Goal: Task Accomplishment & Management: Manage account settings

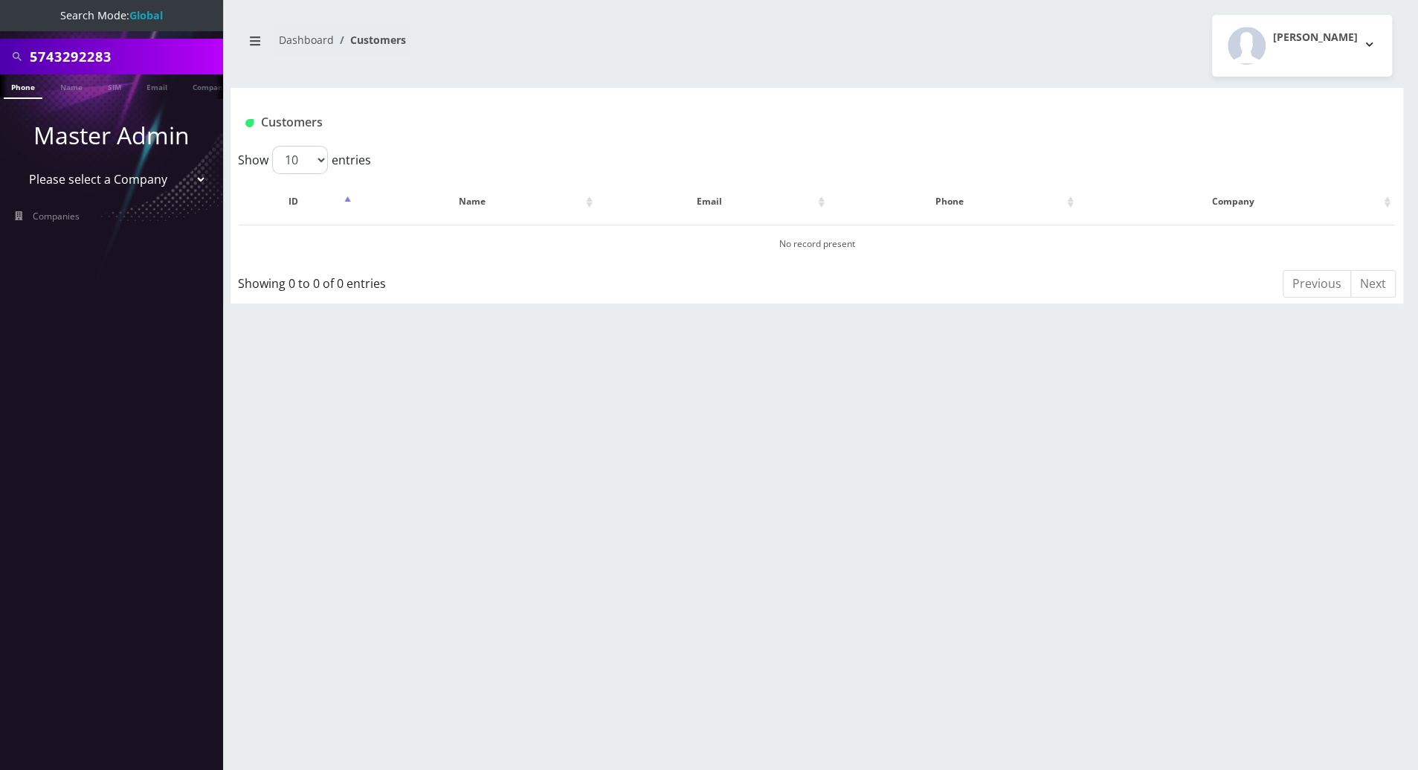
drag, startPoint x: 125, startPoint y: 57, endPoint x: 27, endPoint y: 53, distance: 98.3
click at [27, 53] on div "5743292283" at bounding box center [112, 56] width 216 height 28
drag, startPoint x: 147, startPoint y: 59, endPoint x: -2, endPoint y: 51, distance: 149.0
click at [0, 51] on html "Search Mode: Global 9297458243 Phone Name SIM Email Company Customer Master Adm…" at bounding box center [709, 385] width 1418 height 770
type input "9297458243"
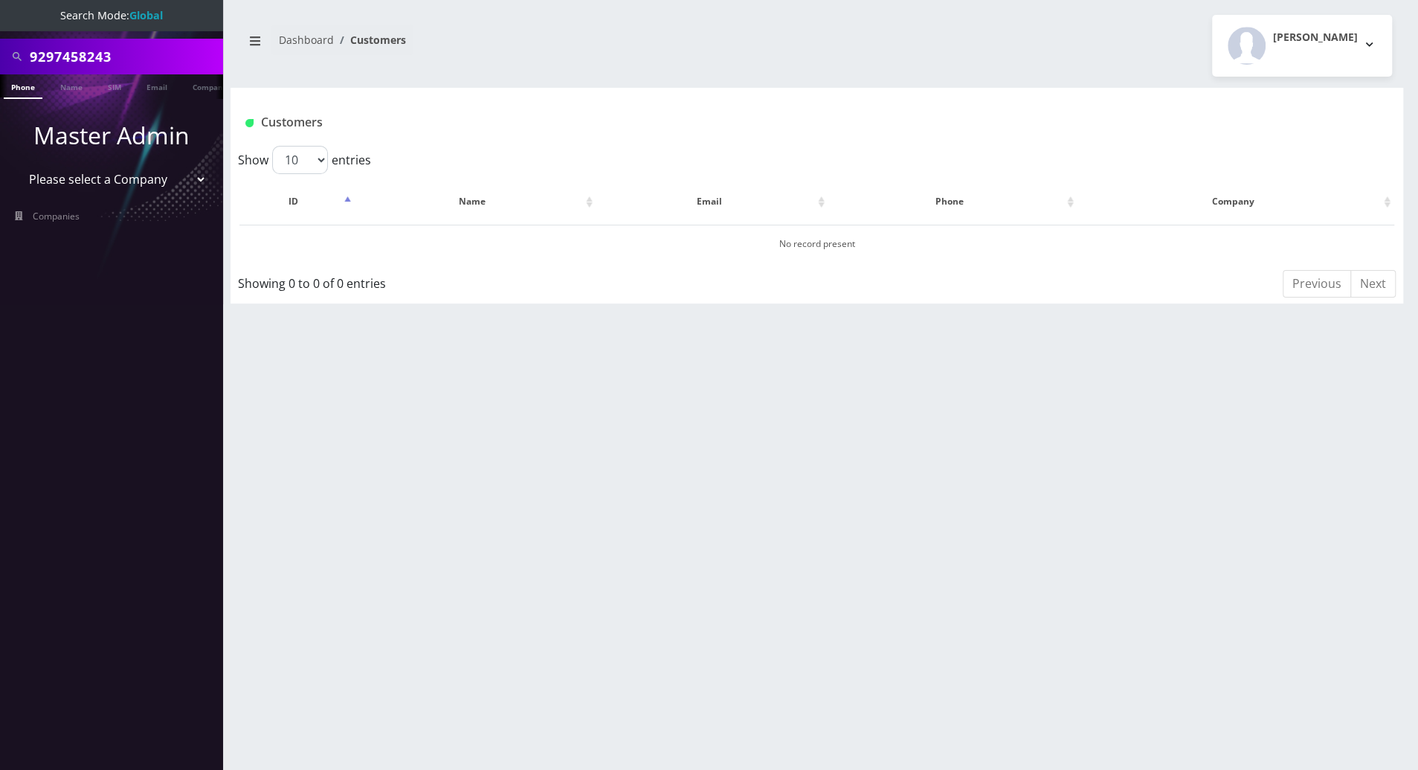
click at [18, 91] on link "Phone" at bounding box center [23, 86] width 39 height 25
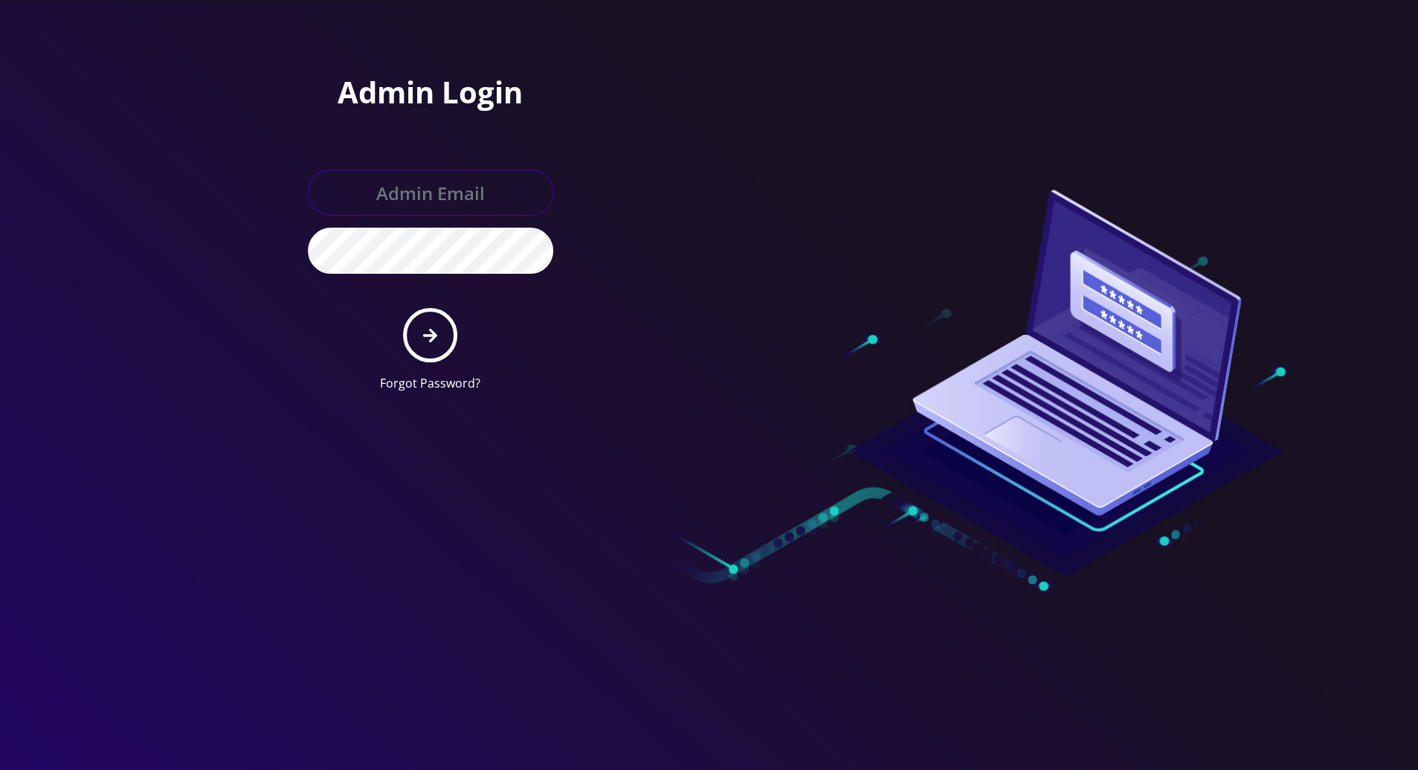
type input "tracy@teltik.com"
click at [126, 369] on div at bounding box center [709, 385] width 1418 height 770
click at [428, 336] on icon "submit" at bounding box center [430, 335] width 14 height 16
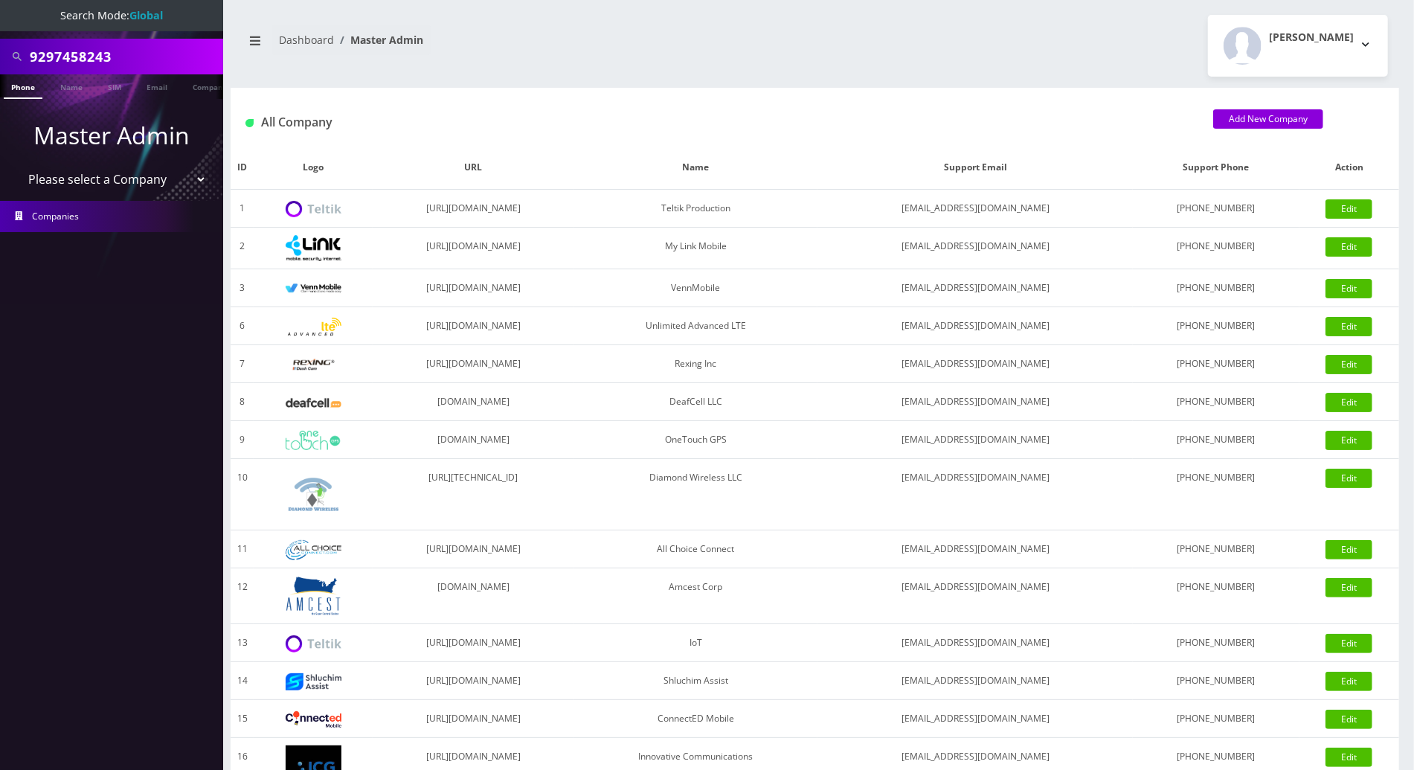
click at [27, 87] on link "Phone" at bounding box center [23, 86] width 39 height 25
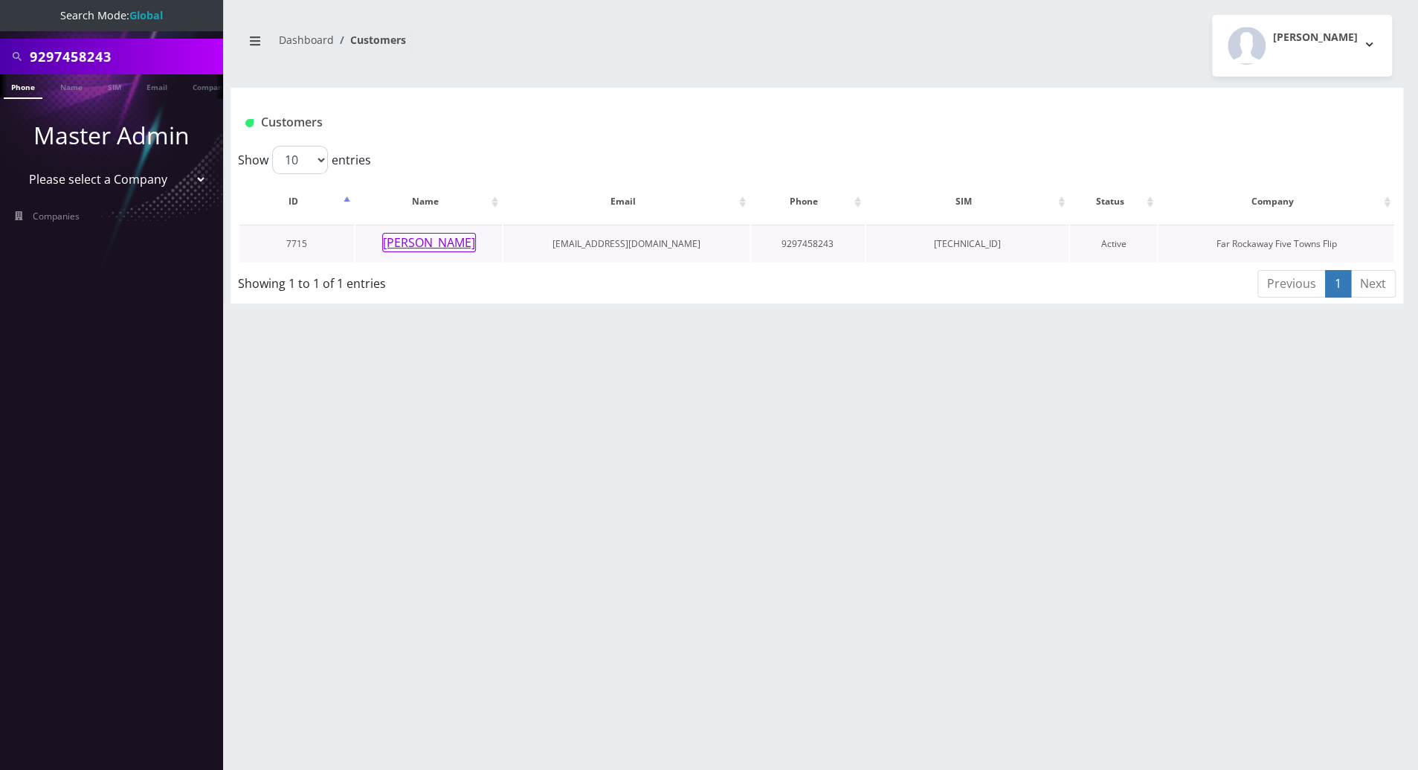
click at [431, 240] on button "[PERSON_NAME]" at bounding box center [429, 242] width 94 height 19
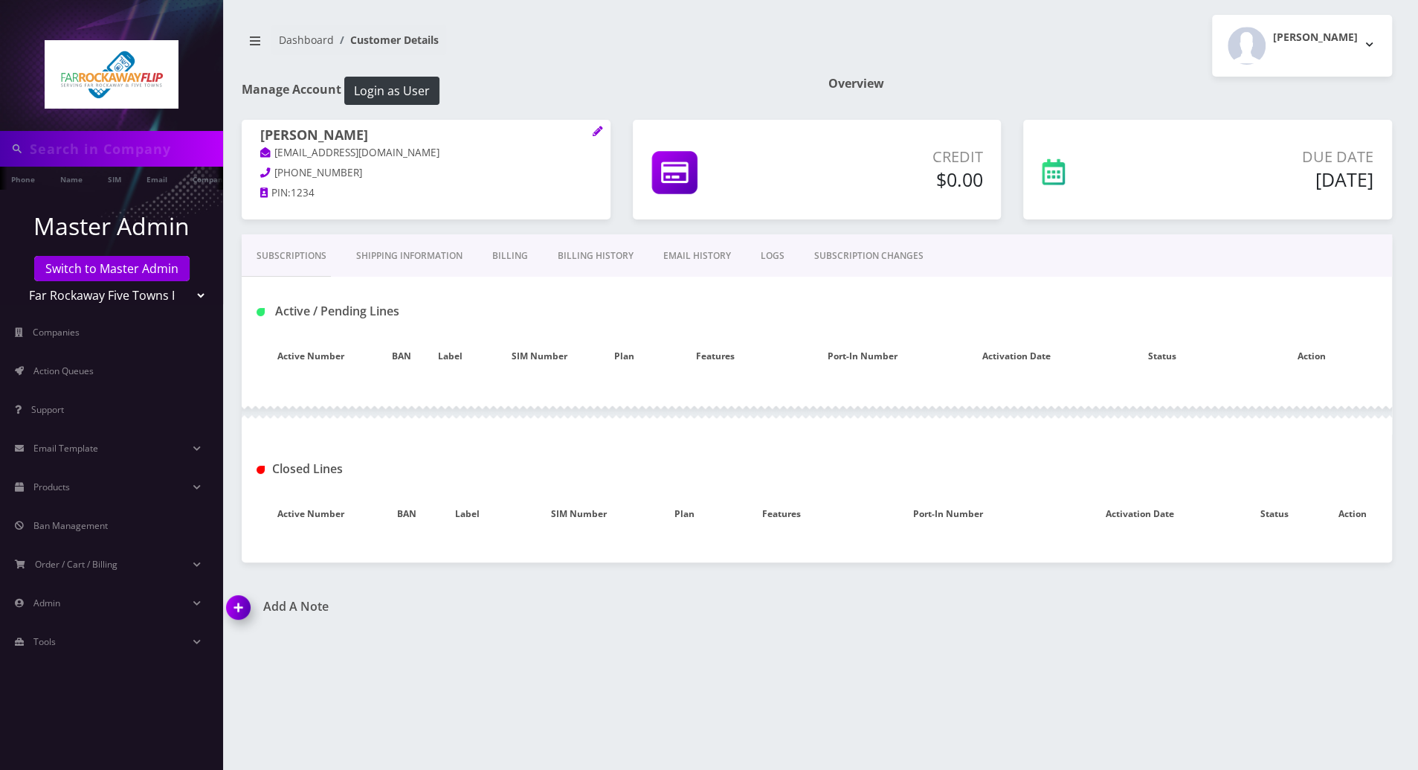
type input "9297458243"
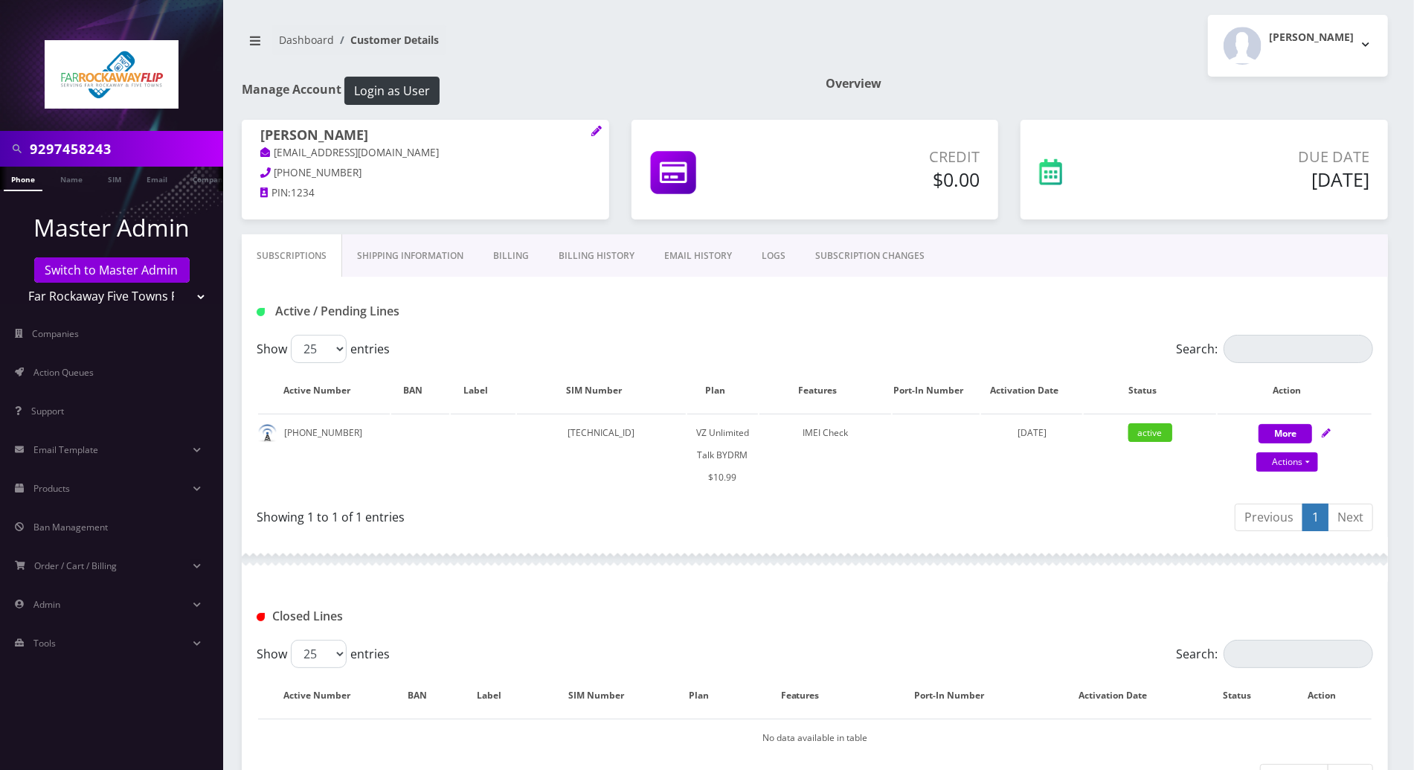
click at [860, 299] on div "Active / Pending Lines" at bounding box center [814, 311] width 1139 height 25
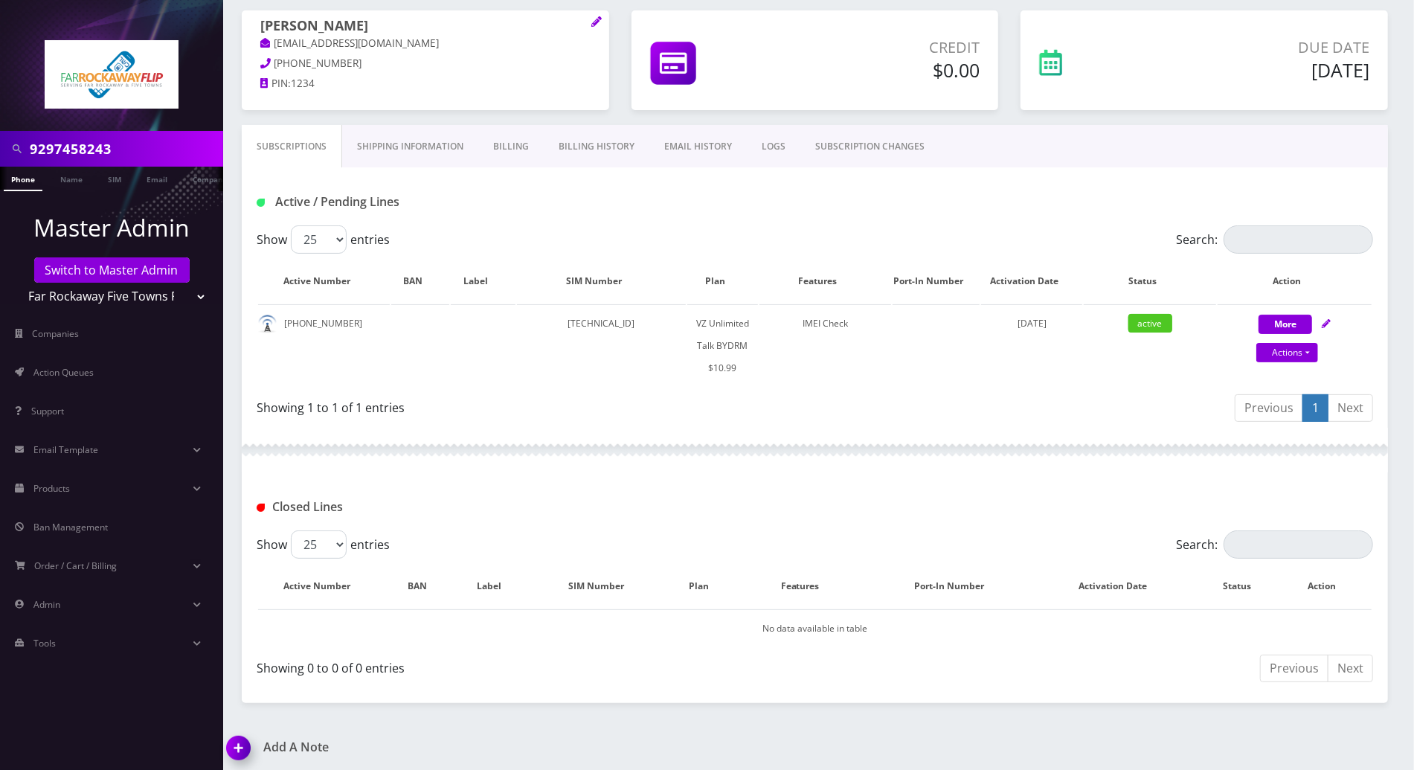
scroll to position [113, 0]
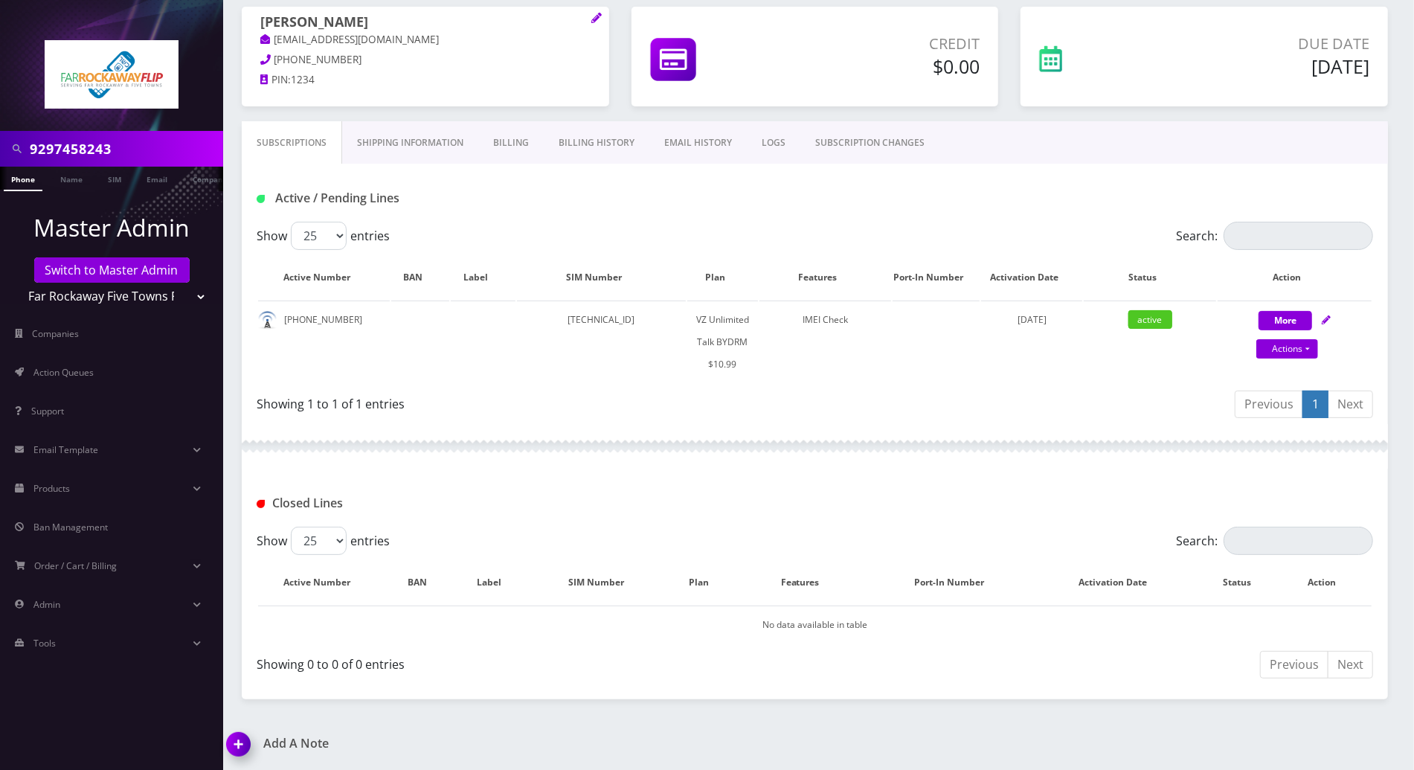
click at [501, 141] on link "Billing" at bounding box center [510, 142] width 65 height 43
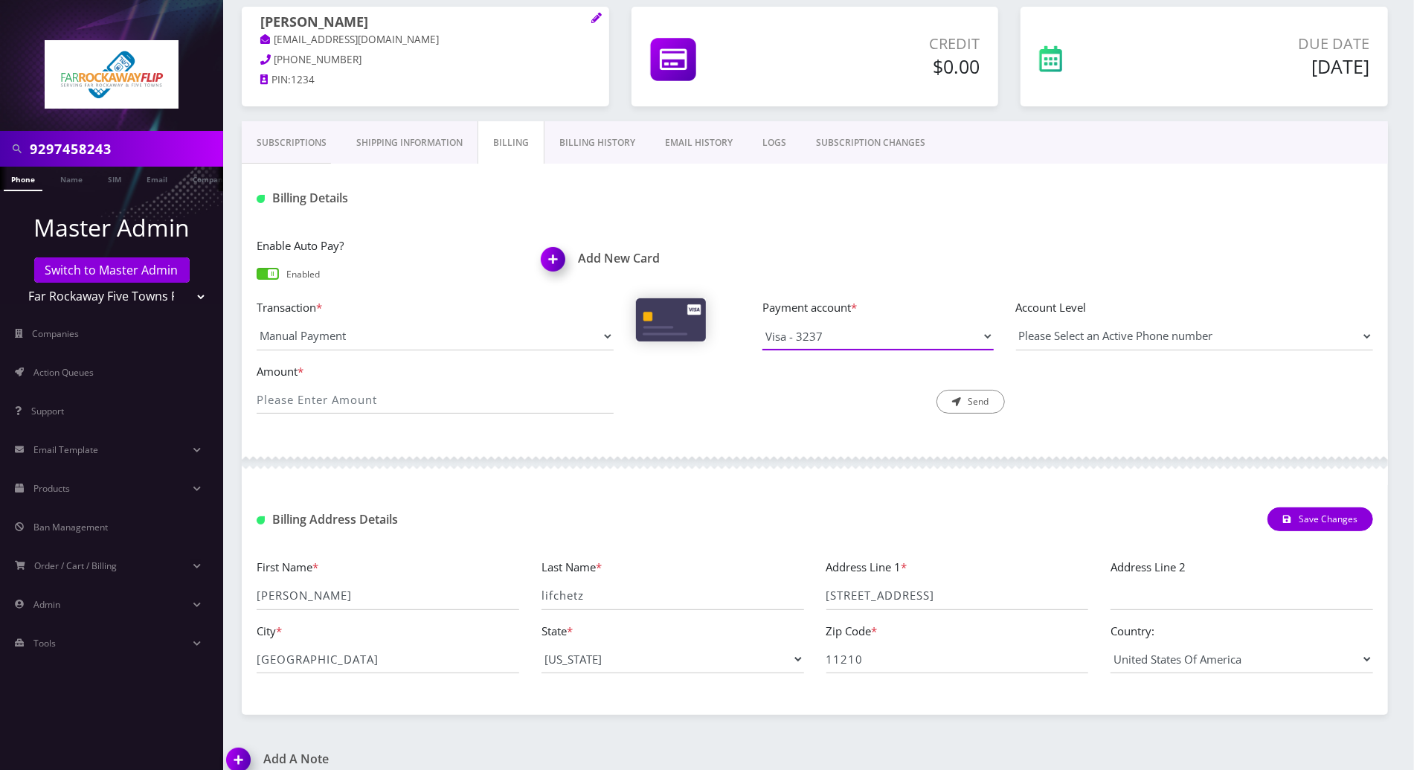
click at [982, 335] on select "Visa - 8920 Visa - 3237" at bounding box center [877, 336] width 231 height 28
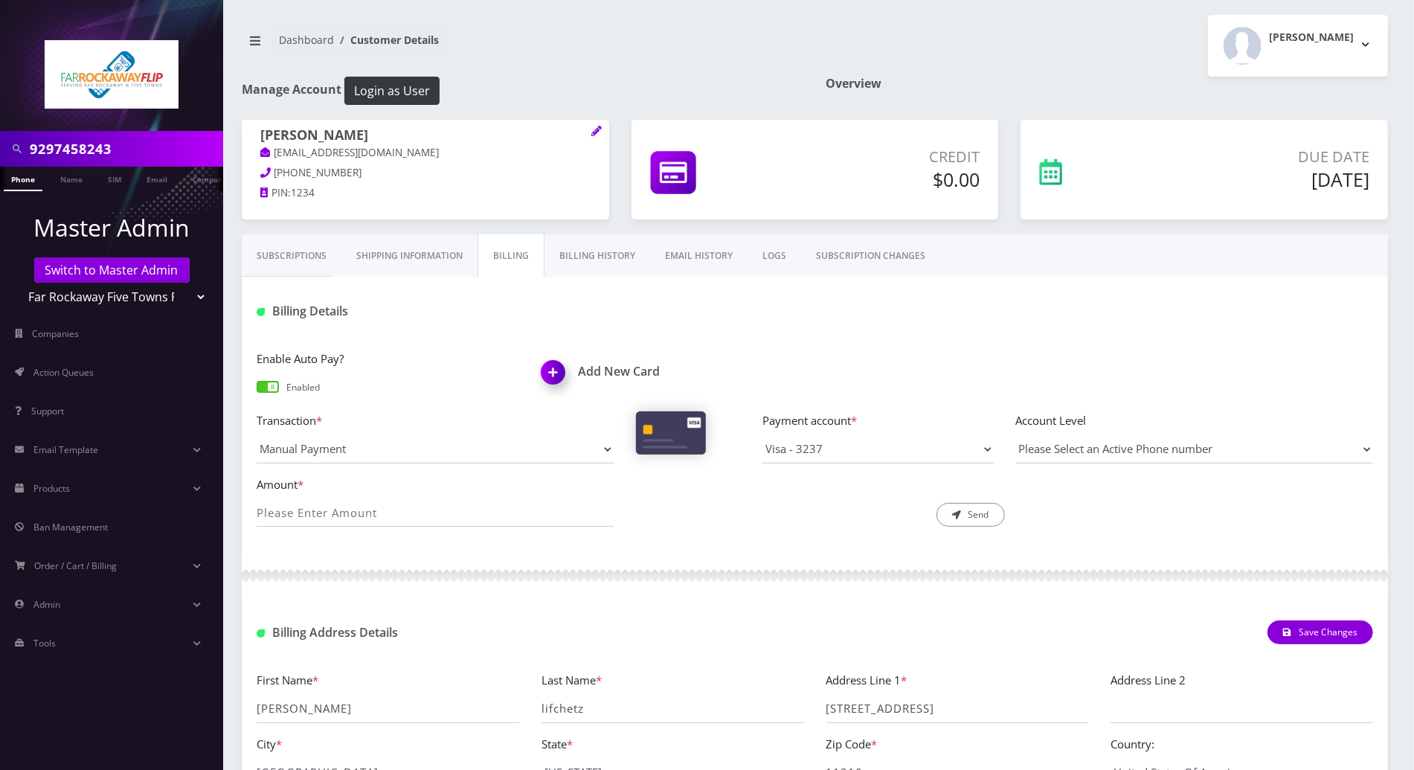
click at [595, 252] on link "Billing History" at bounding box center [597, 255] width 106 height 43
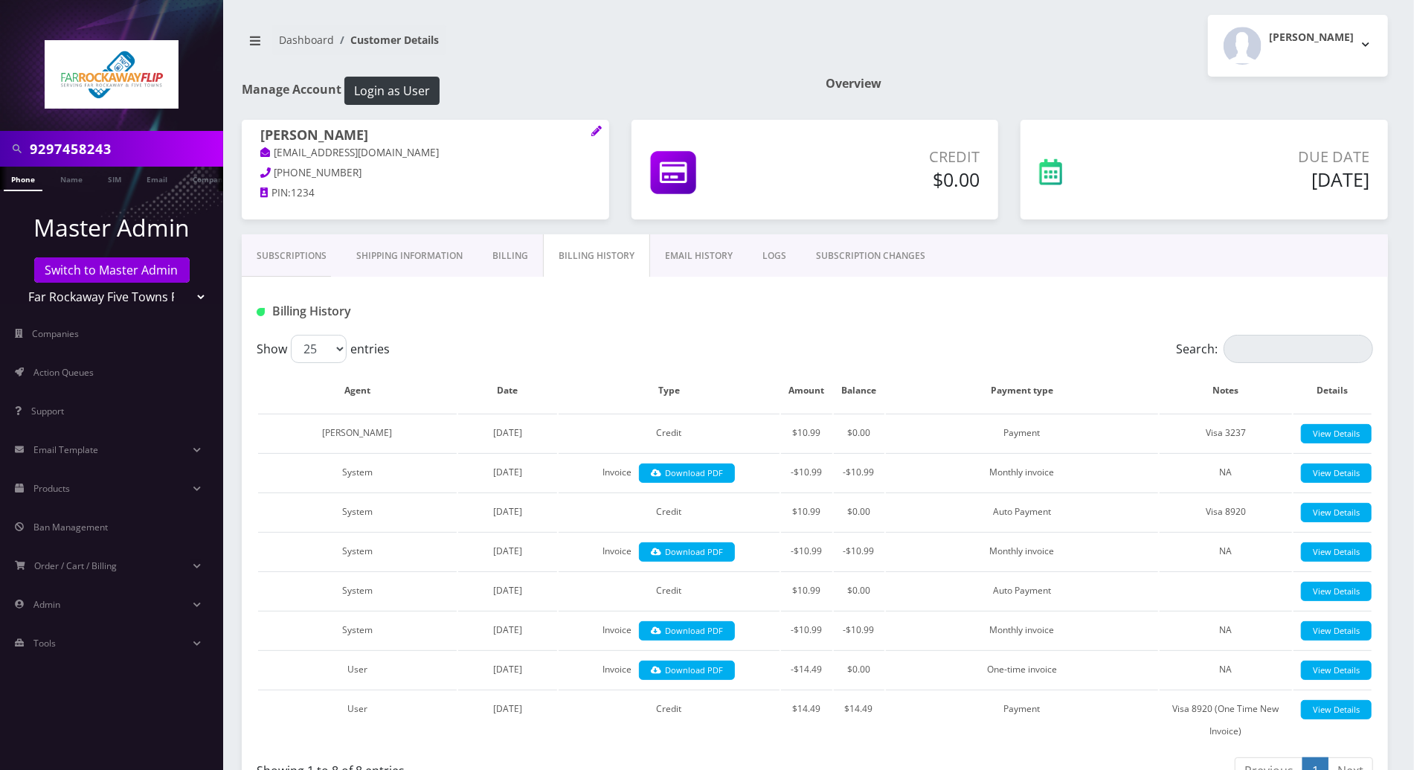
click at [498, 250] on link "Billing" at bounding box center [510, 255] width 65 height 43
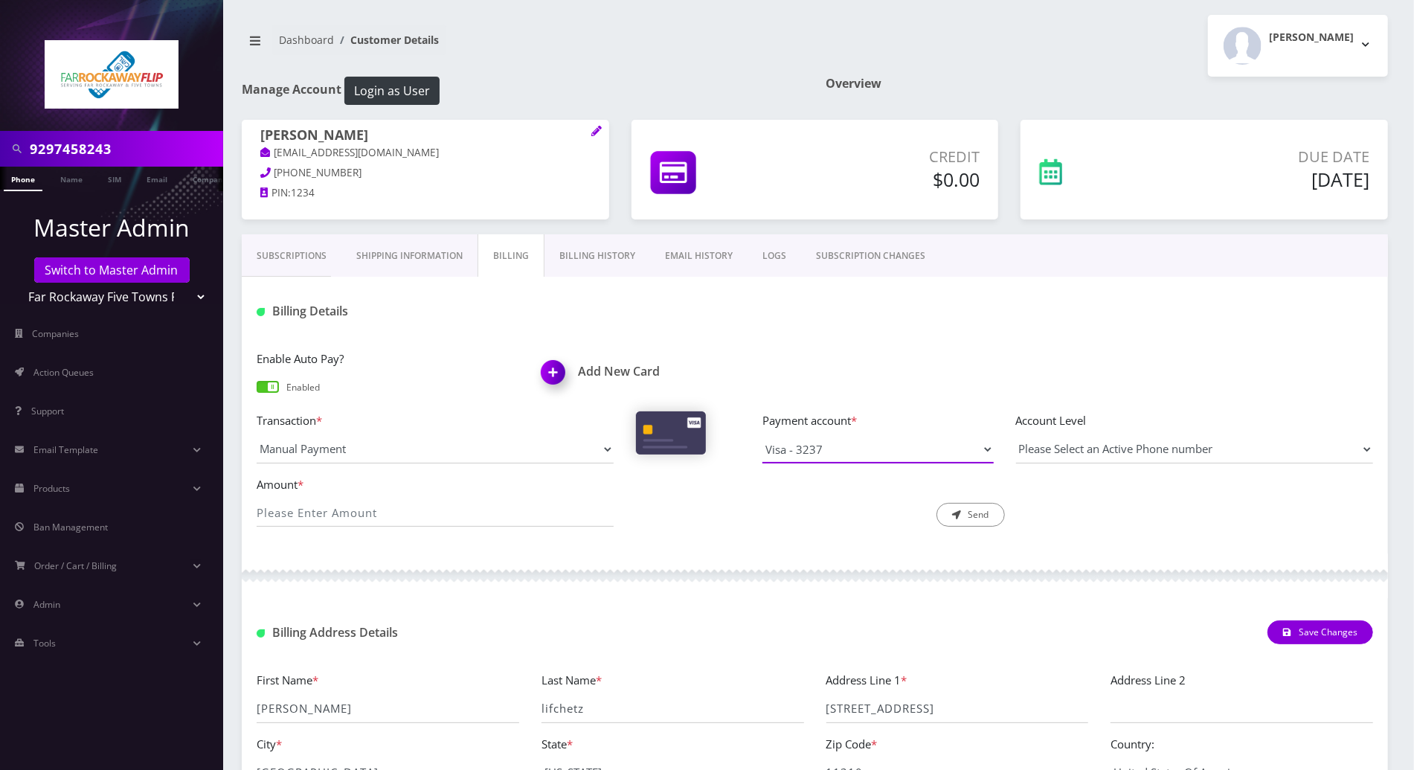
click at [894, 449] on select "Visa - 8920 Visa - 3237" at bounding box center [877, 449] width 231 height 28
click at [762, 435] on select "Visa - 8920 Visa - 3237" at bounding box center [877, 449] width 231 height 28
click at [827, 539] on div "Enable Auto Pay? Enabled Add New Card Transaction * Manual Payment Custom Charg…" at bounding box center [815, 444] width 1146 height 219
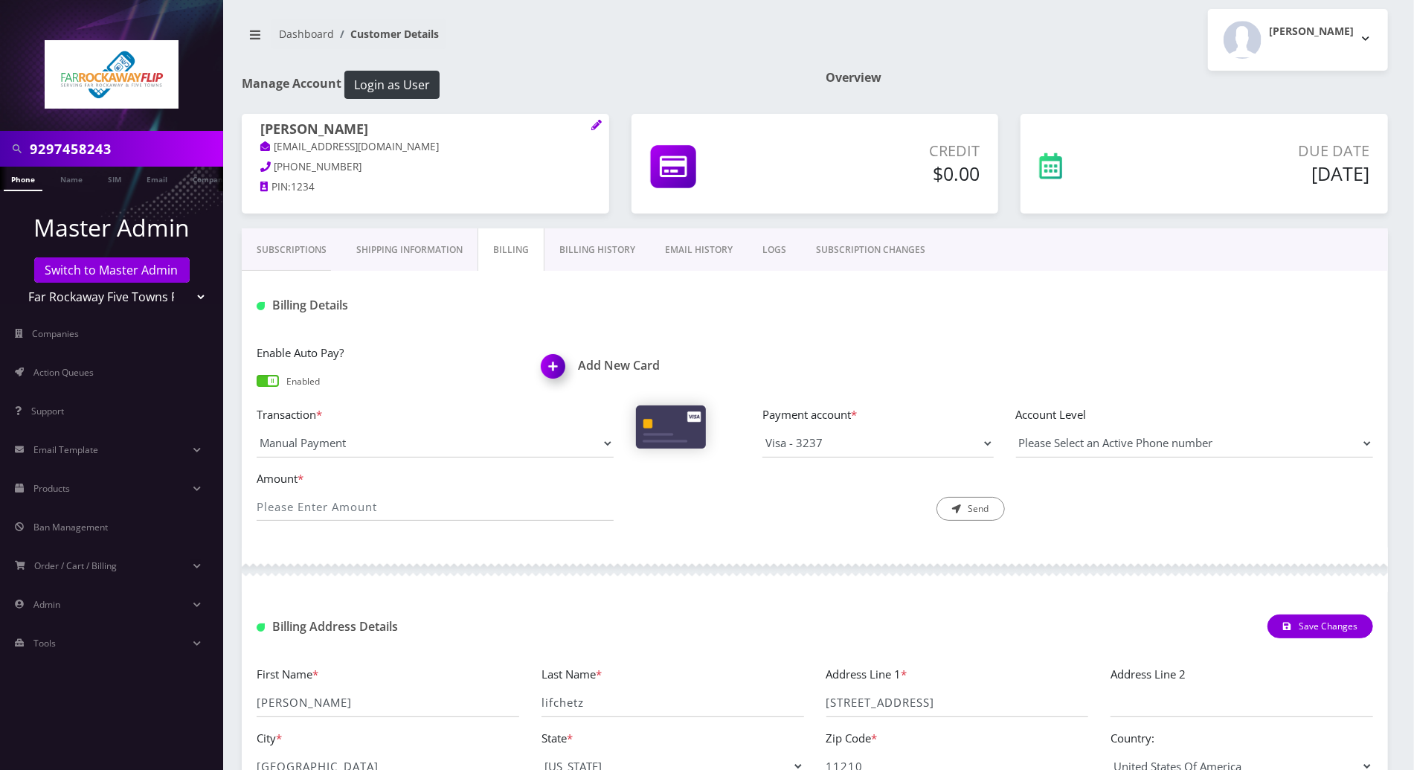
scroll to position [130, 0]
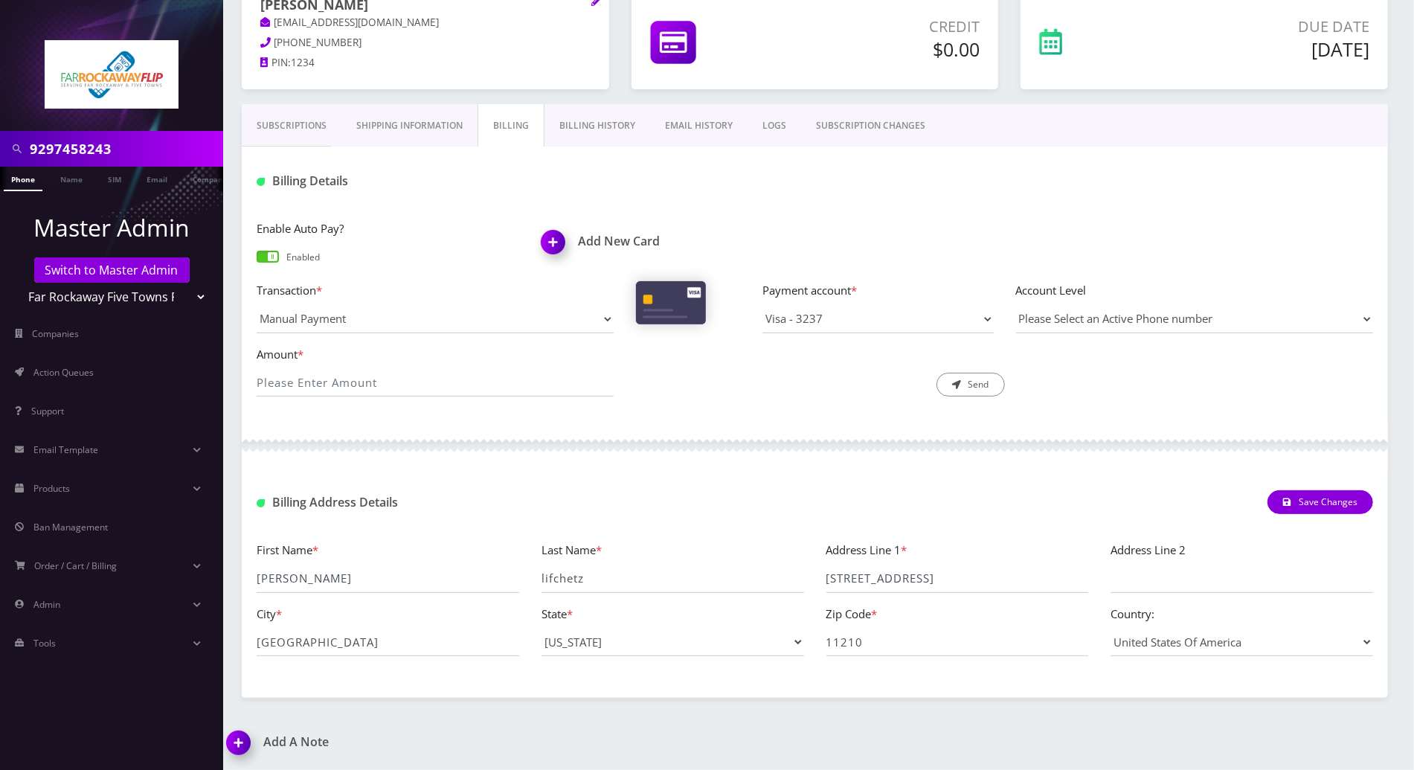
click at [241, 744] on img at bounding box center [241, 748] width 44 height 44
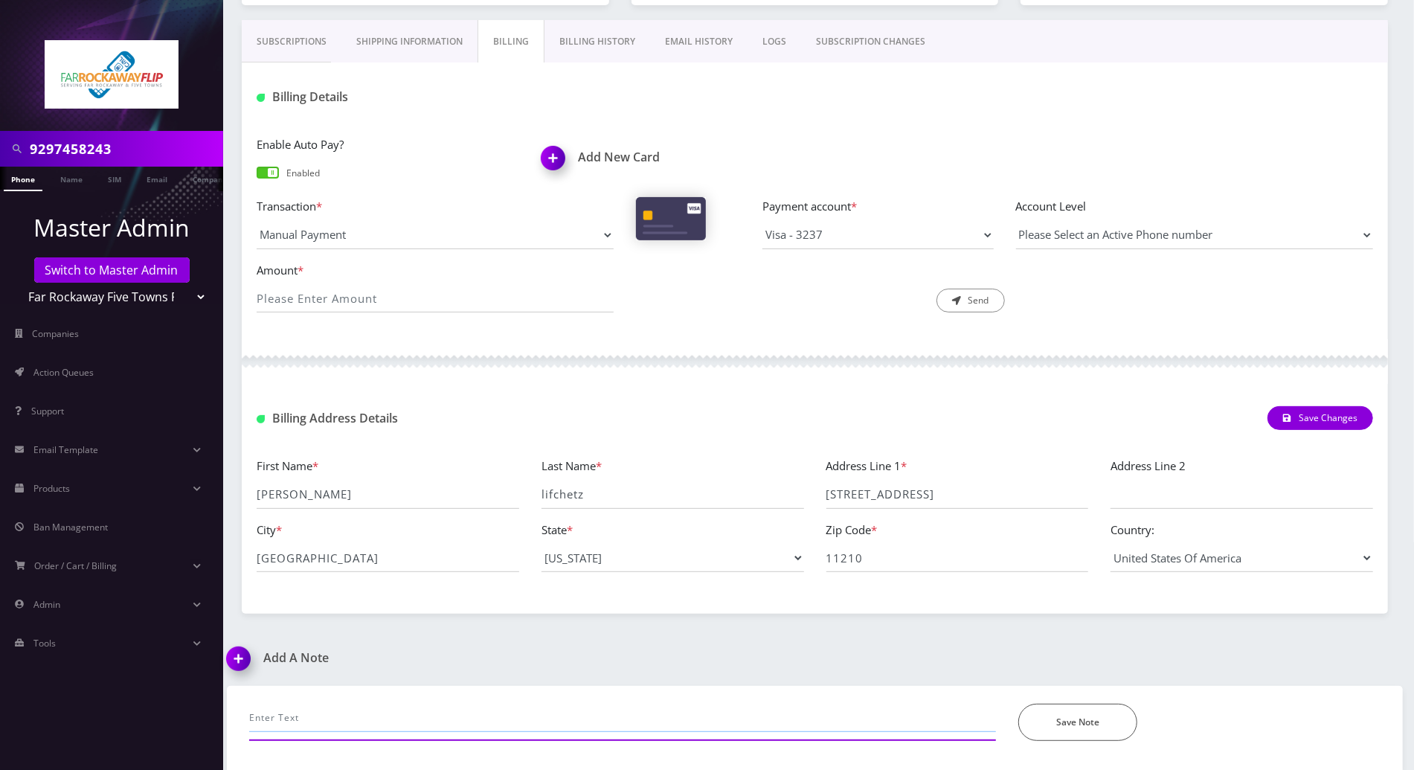
click at [431, 709] on input "text" at bounding box center [622, 718] width 747 height 28
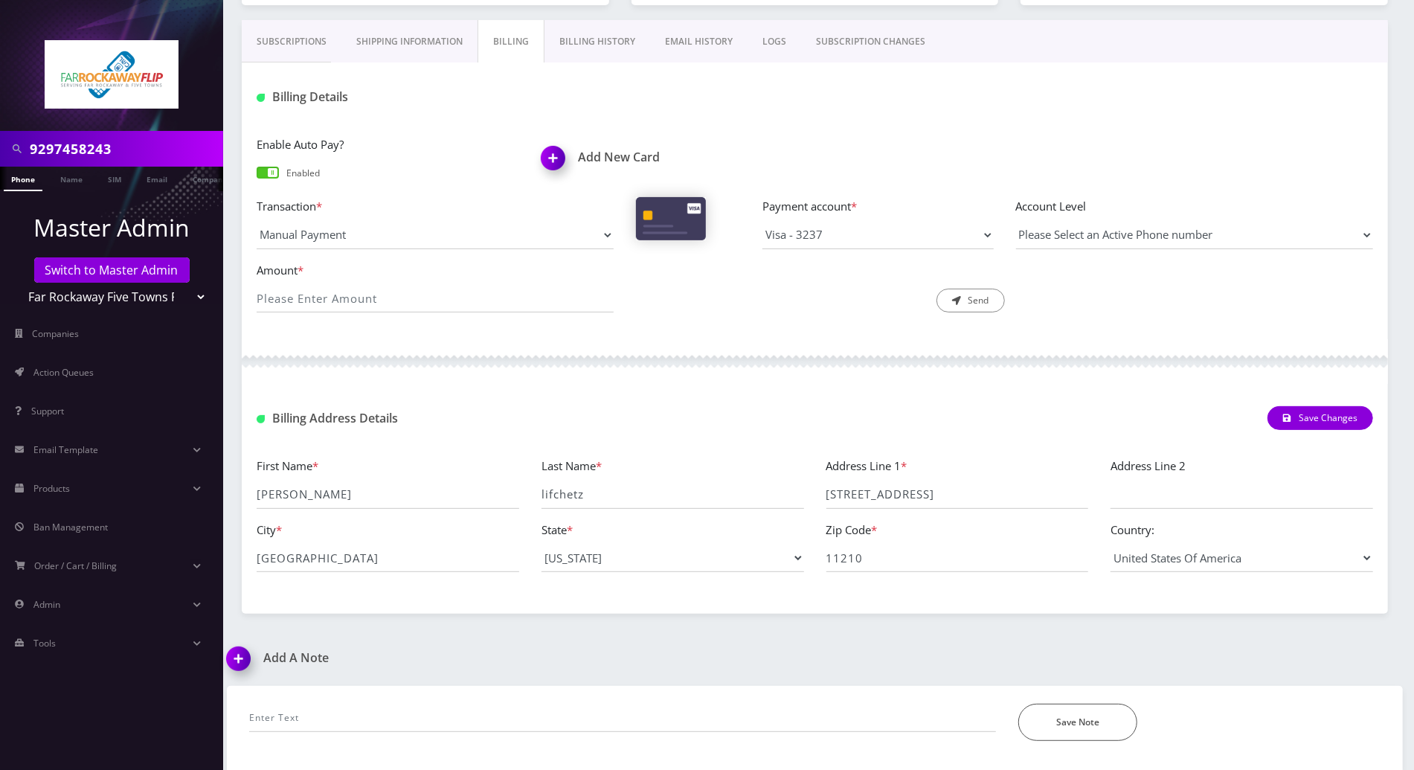
click at [1180, 138] on div "Enable Auto Pay? Enabled Add New Card" at bounding box center [814, 166] width 1139 height 62
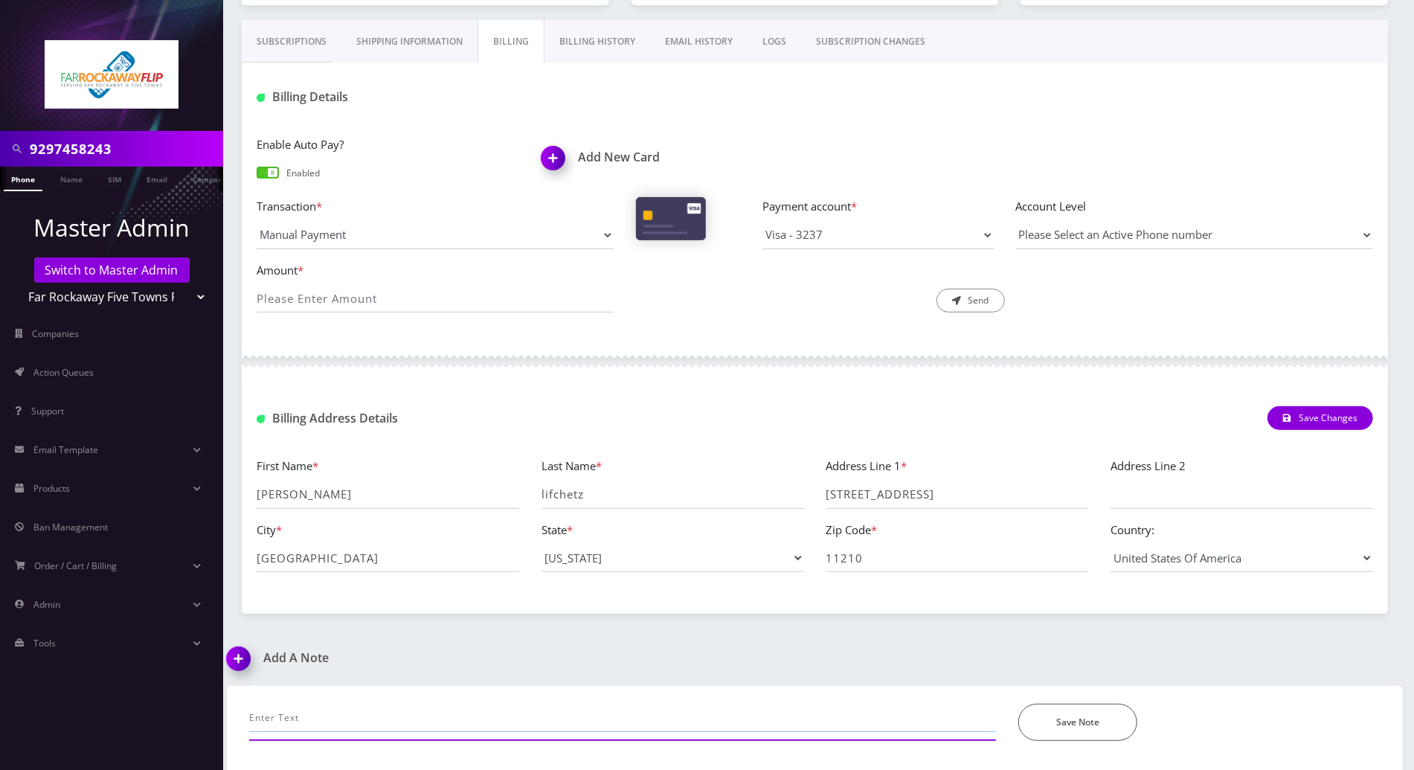
click at [589, 716] on input "text" at bounding box center [622, 718] width 747 height 28
type input "called to check/ff up but the cc haa been charged usccessfully"
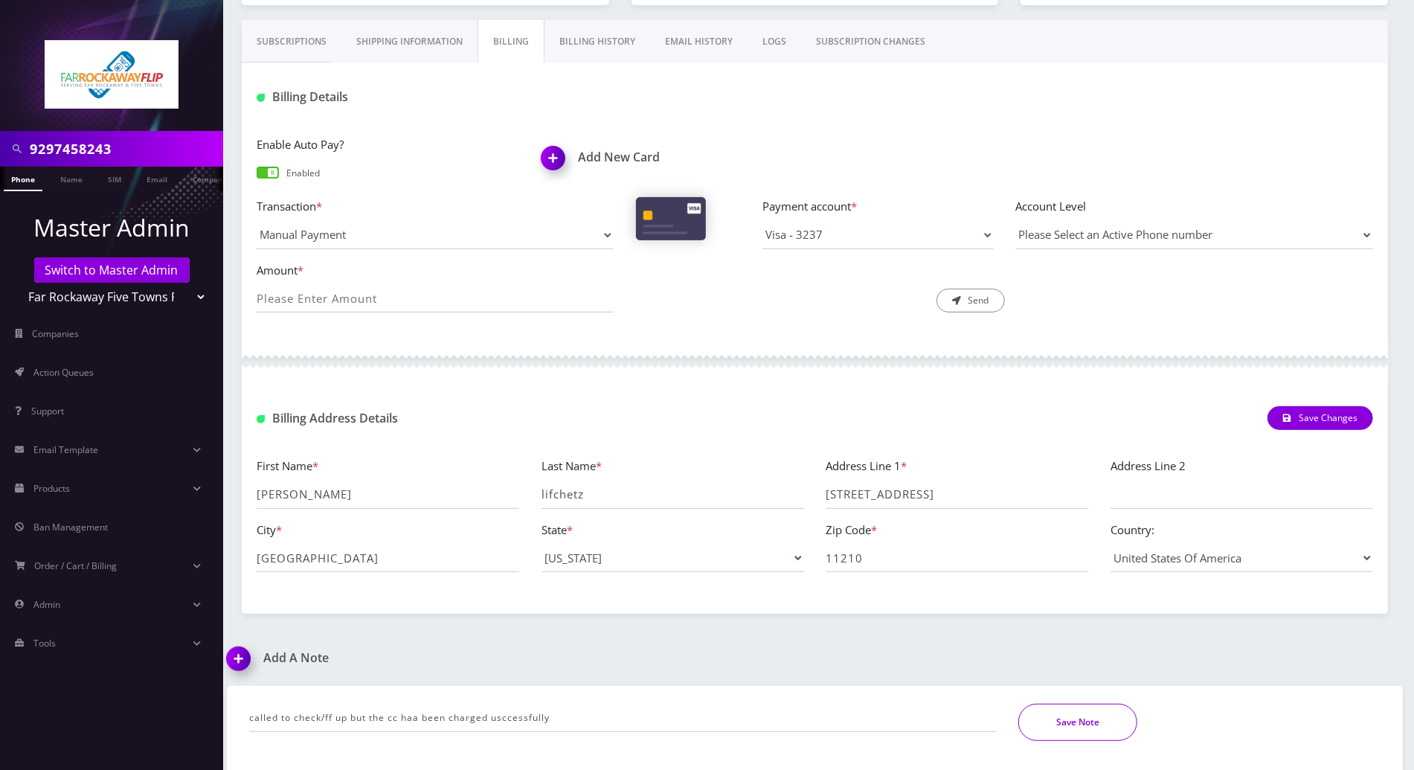
click at [1075, 729] on button "Save Note" at bounding box center [1077, 722] width 119 height 37
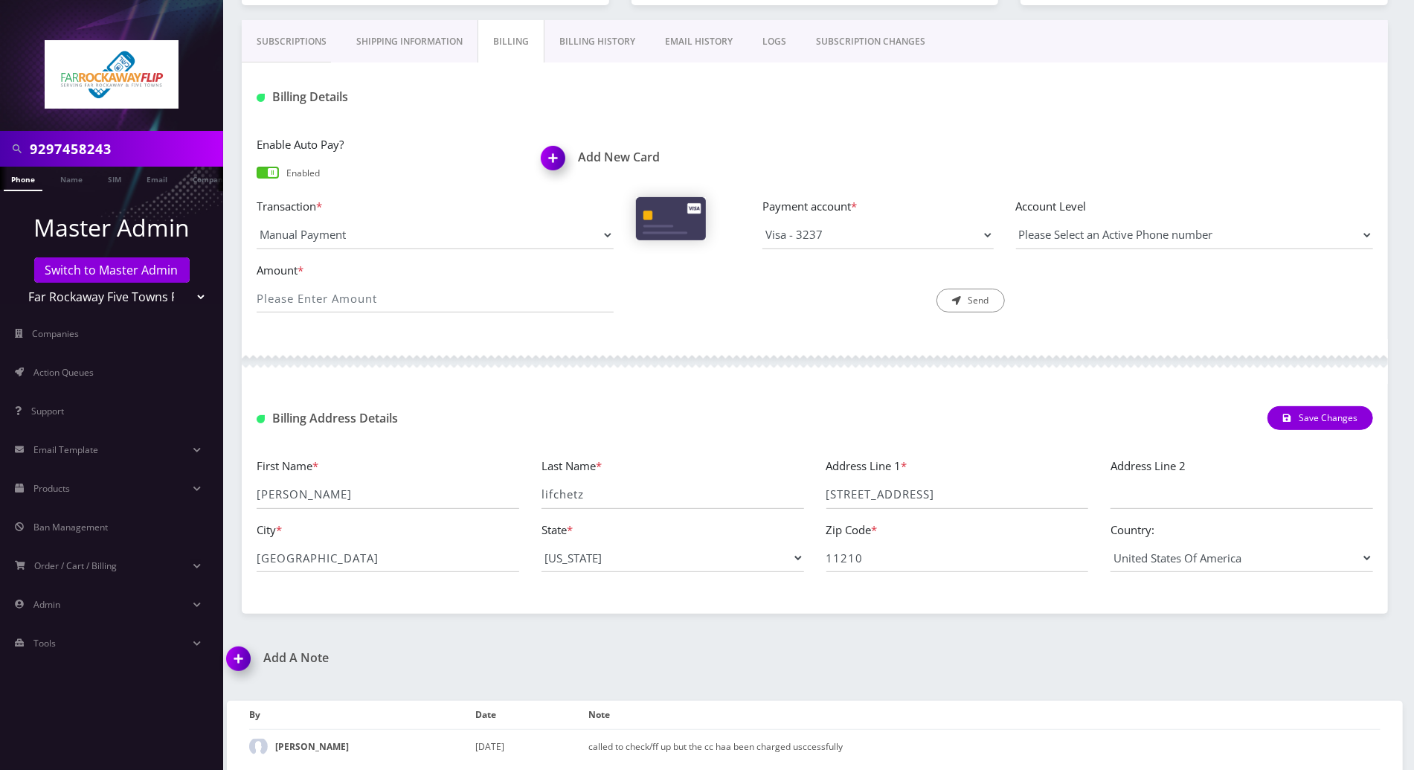
click at [1378, 339] on div at bounding box center [815, 361] width 1146 height 45
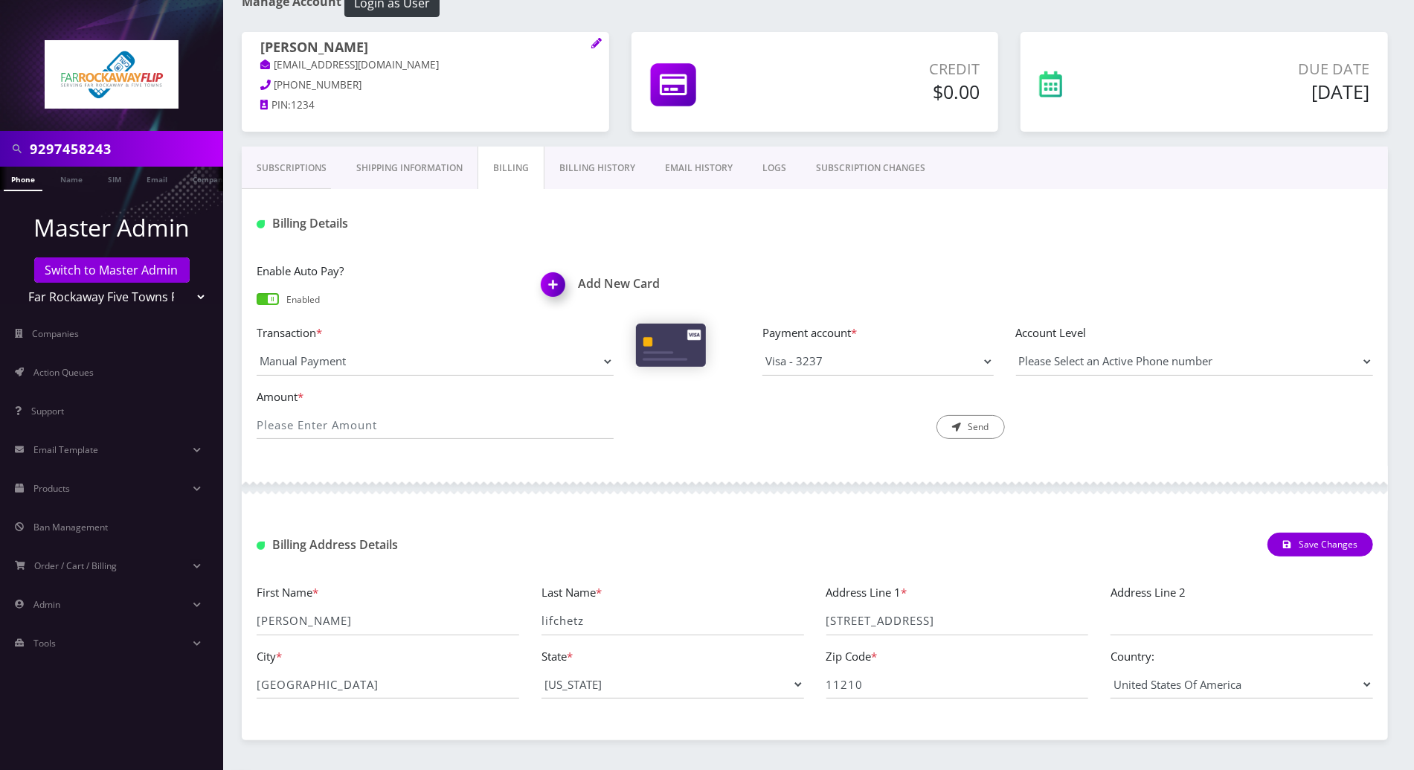
scroll to position [0, 0]
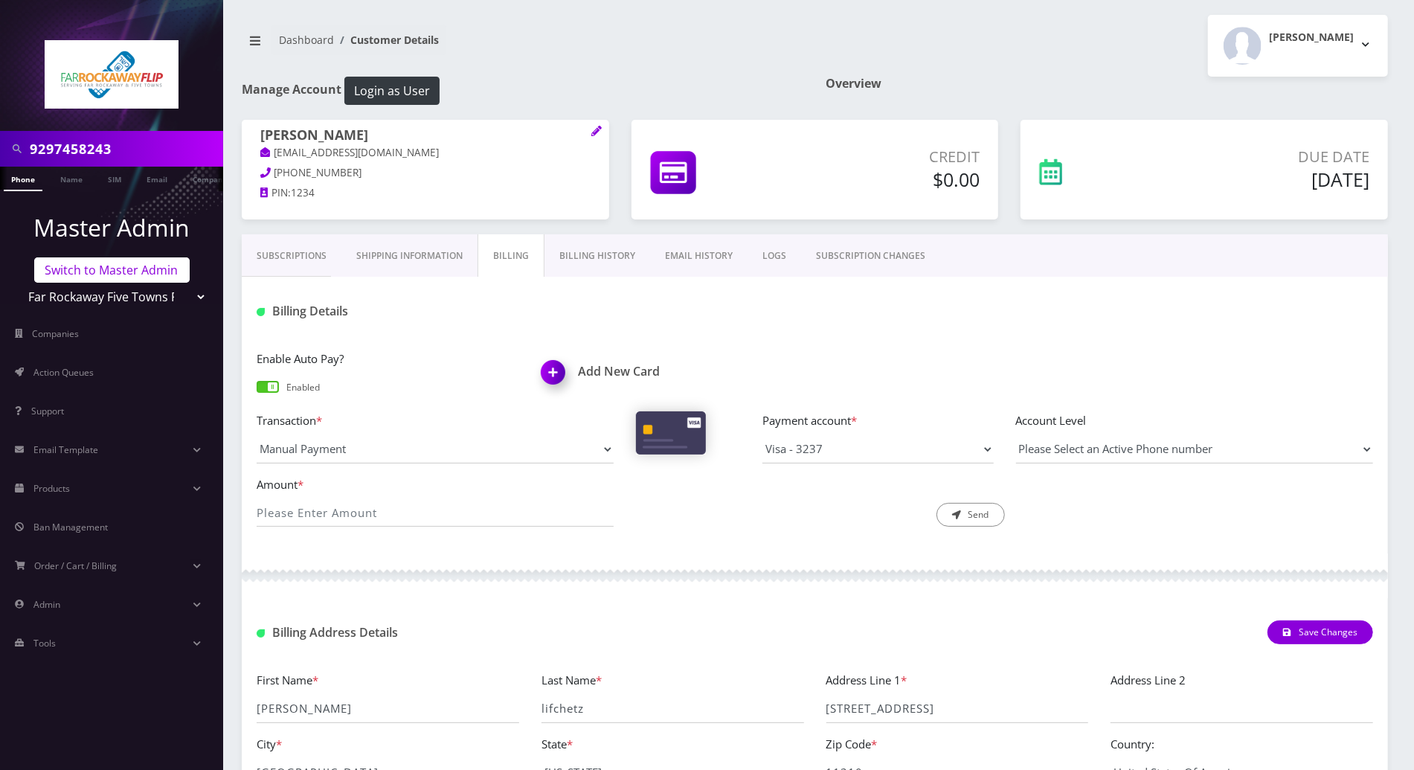
click at [124, 274] on link "Switch to Master Admin" at bounding box center [111, 269] width 155 height 25
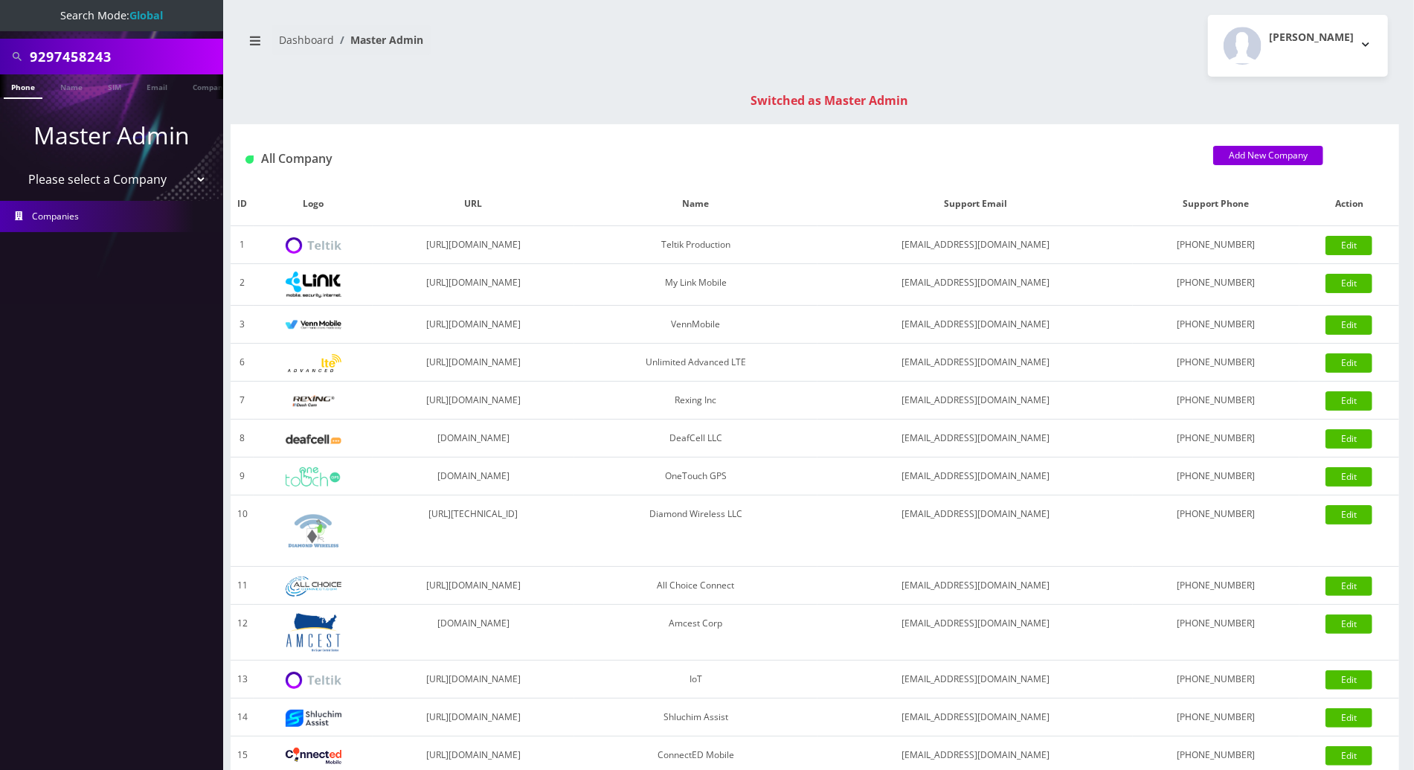
drag, startPoint x: 145, startPoint y: 57, endPoint x: -4, endPoint y: 34, distance: 150.5
click at [0, 34] on html "Search Mode: Global 9297458243 Phone Name SIM Email Company Customer Master Adm…" at bounding box center [707, 529] width 1414 height 1058
type input "Yossi"
click at [65, 88] on link "Name" at bounding box center [71, 86] width 37 height 25
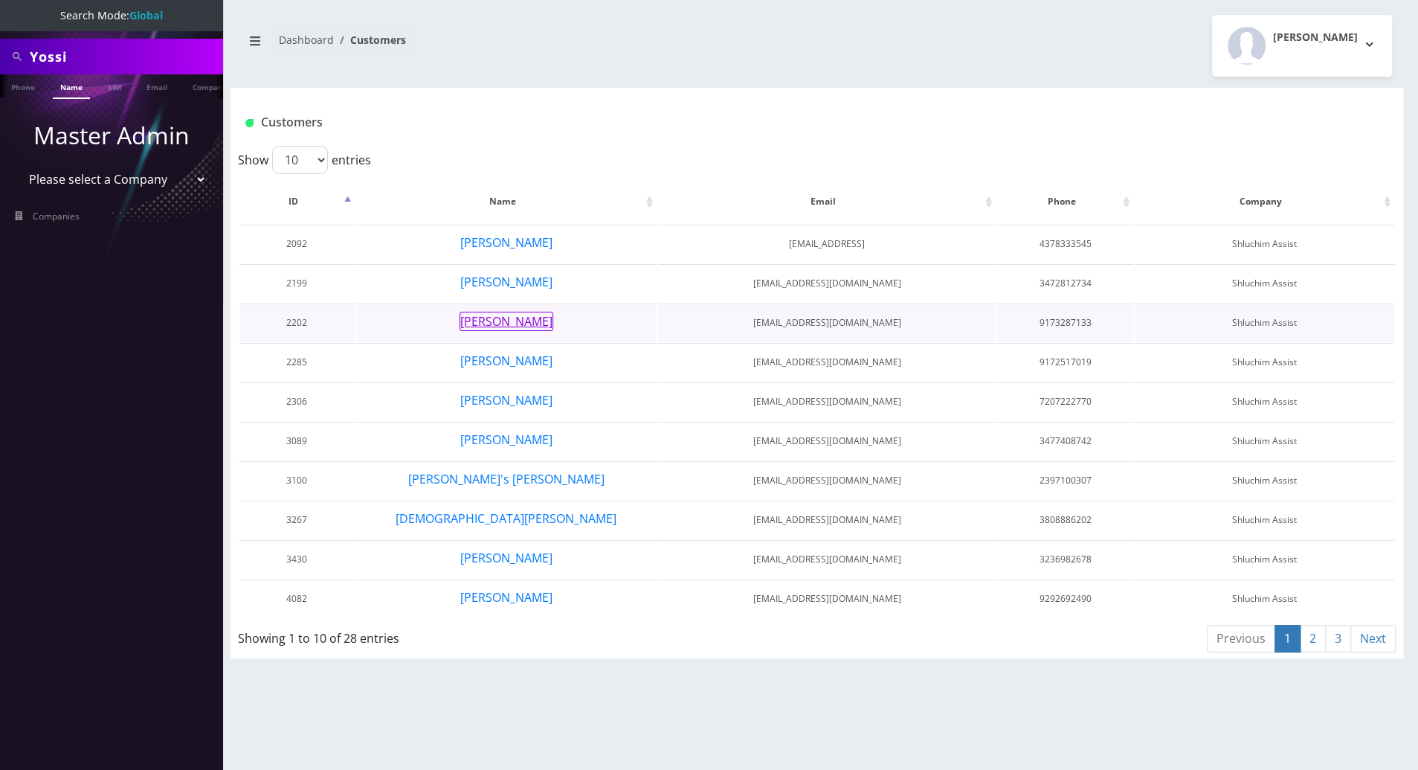
click at [518, 322] on button "[PERSON_NAME]" at bounding box center [507, 321] width 94 height 19
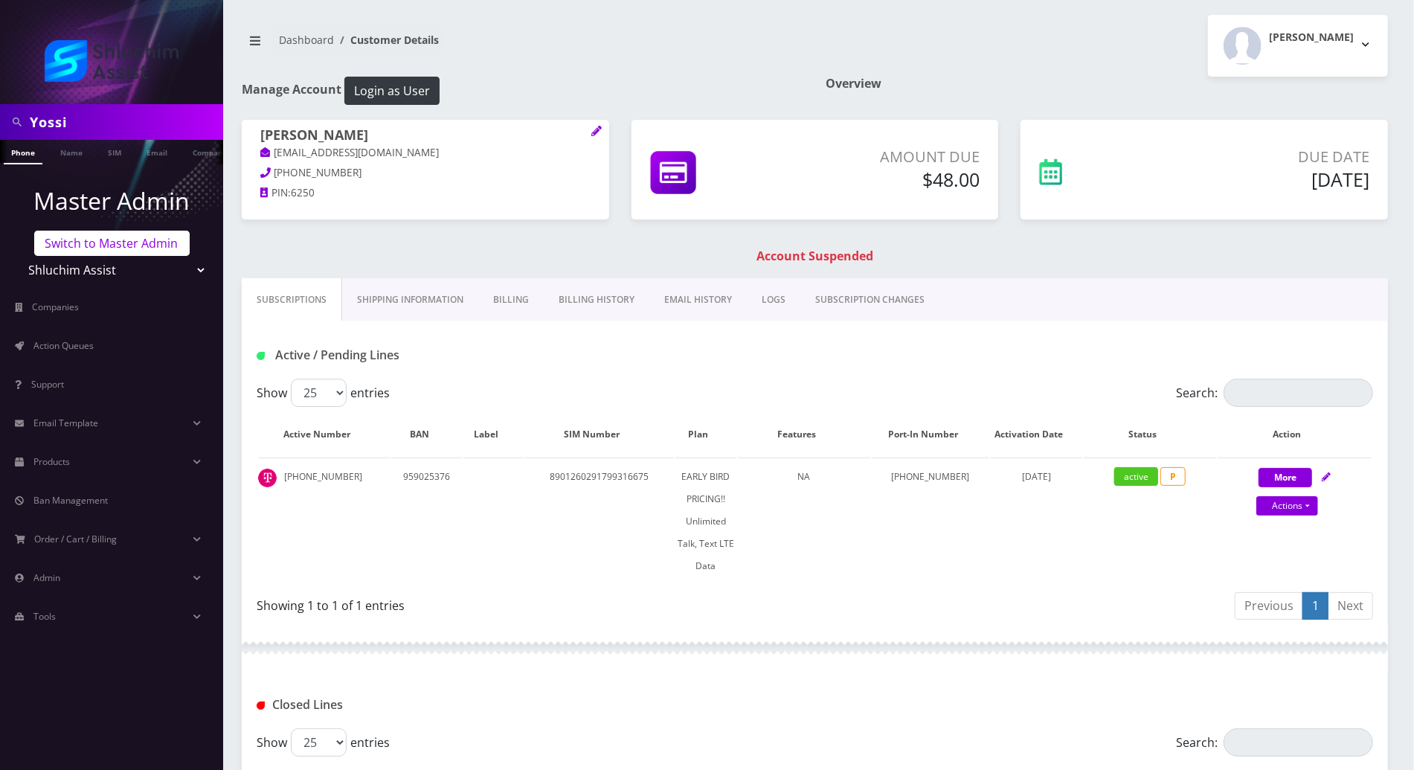
click at [142, 238] on link "Switch to Master Admin" at bounding box center [111, 243] width 155 height 25
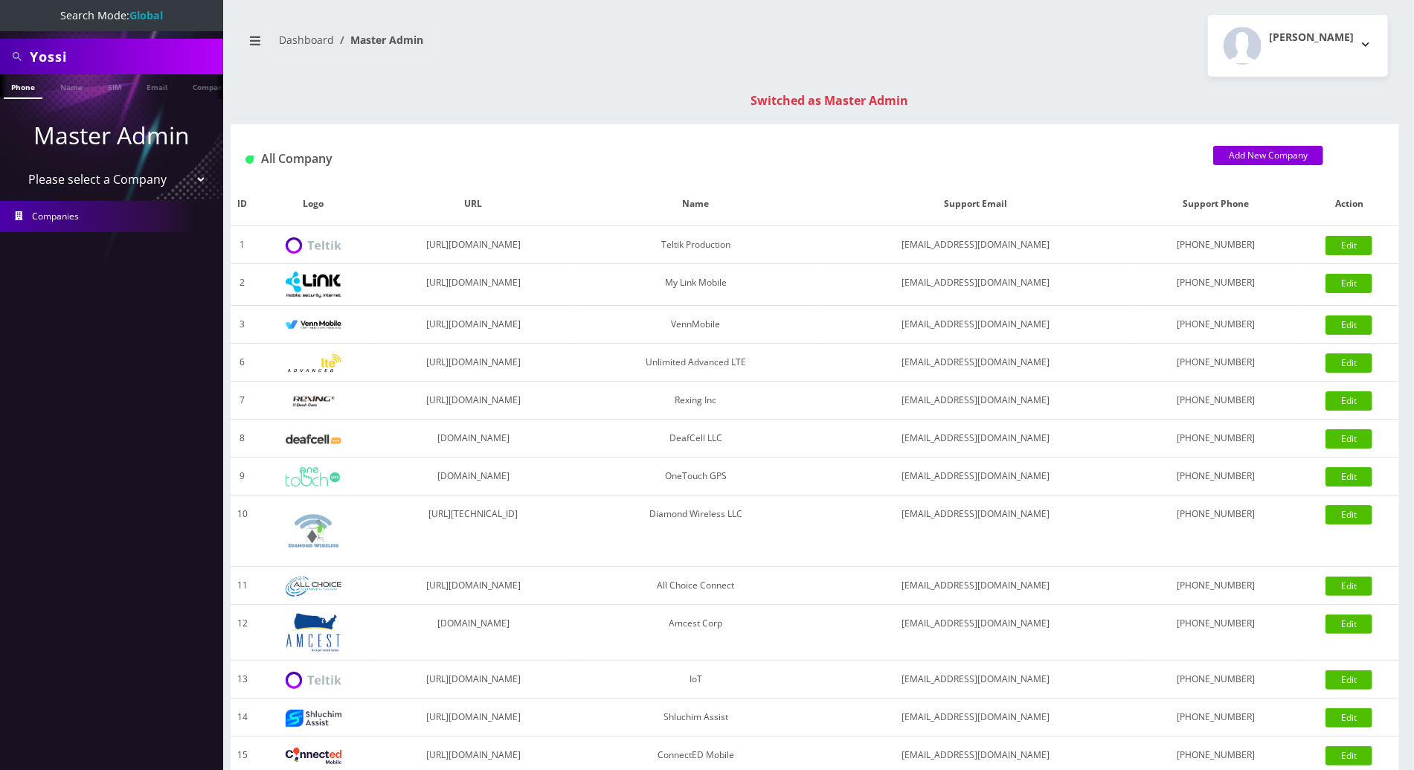
drag, startPoint x: 103, startPoint y: 51, endPoint x: -4, endPoint y: 60, distance: 107.5
click at [0, 60] on html "Search Mode: Global Yossi Phone Name SIM Email Company Customer Master Admin Pl…" at bounding box center [707, 529] width 1414 height 1058
paste input "7325758965"
type input "7325758965"
click at [32, 84] on link "Phone" at bounding box center [23, 86] width 39 height 25
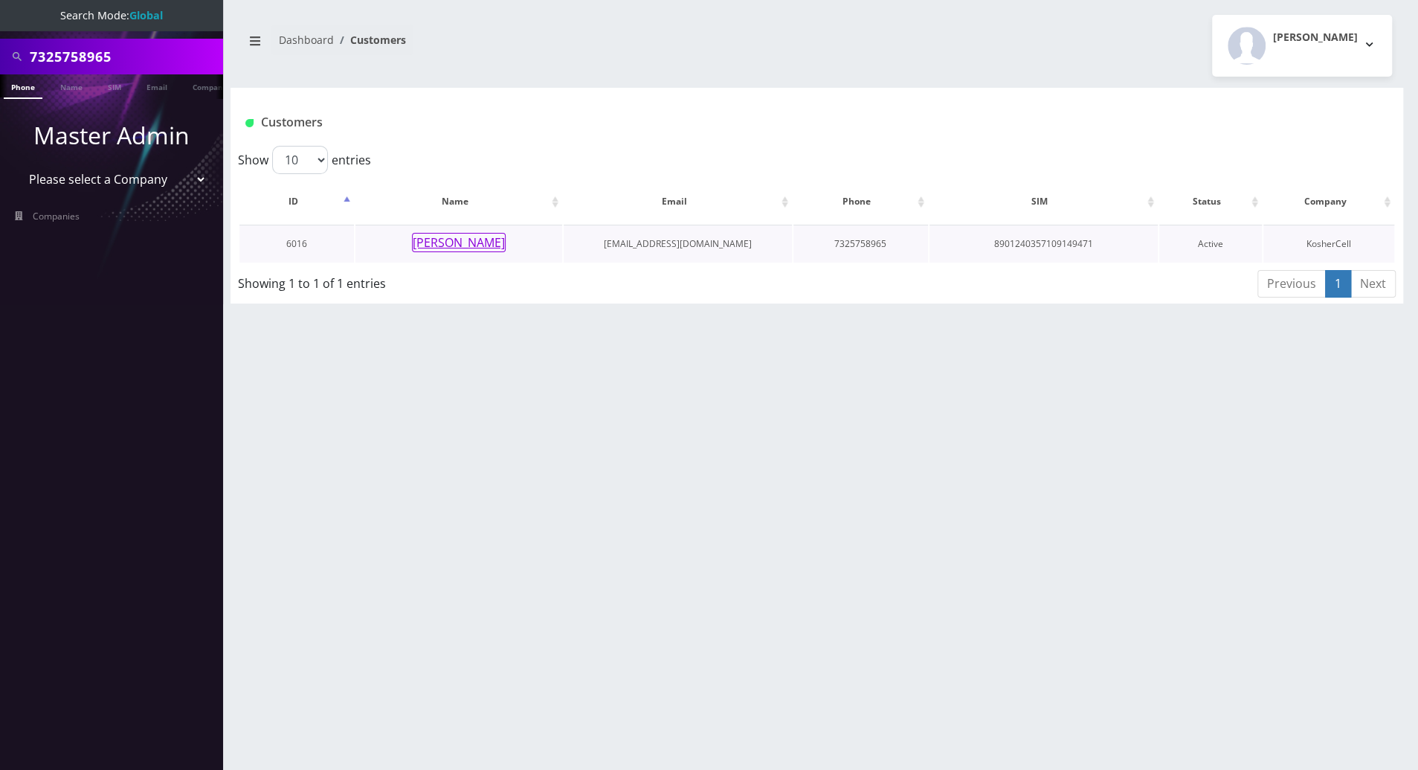
click at [447, 240] on button "[PERSON_NAME]" at bounding box center [459, 242] width 94 height 19
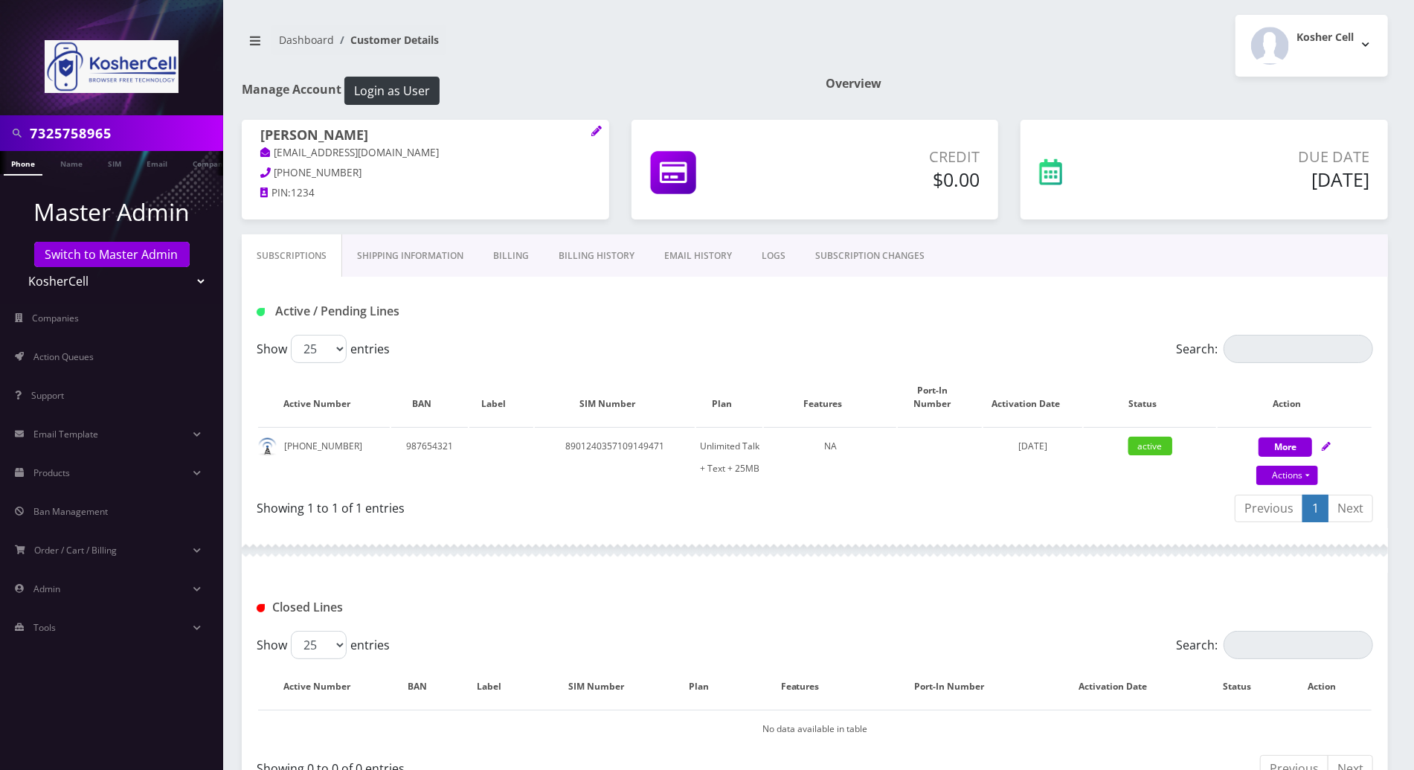
click at [747, 507] on div "Showing 1 to 1 of 1 entries" at bounding box center [536, 510] width 559 height 35
click at [503, 248] on link "Billing" at bounding box center [510, 255] width 65 height 43
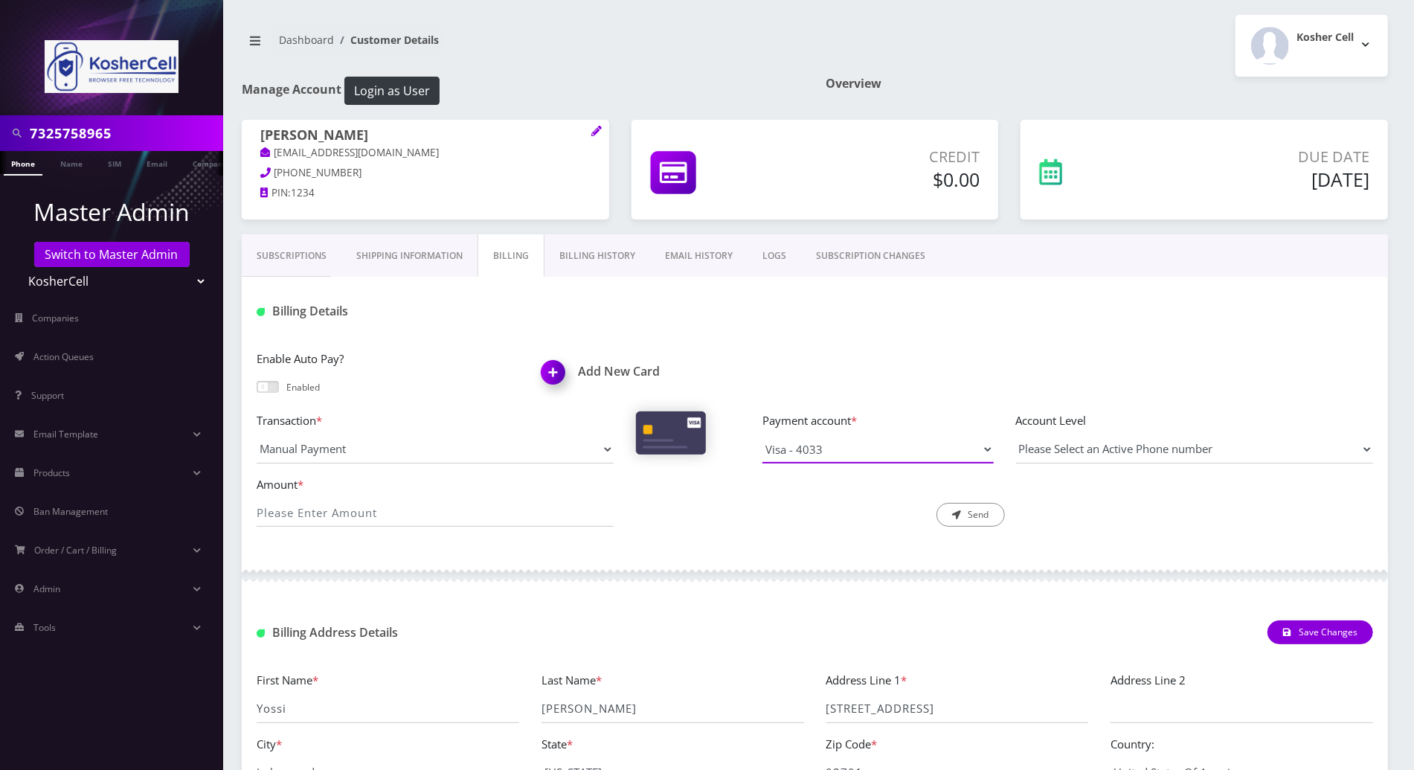
click at [899, 452] on select "Visa - 4033 Visa - 1361" at bounding box center [877, 449] width 231 height 28
select select "9717"
click at [762, 435] on select "Visa - 4033 Visa - 1361" at bounding box center [877, 449] width 231 height 28
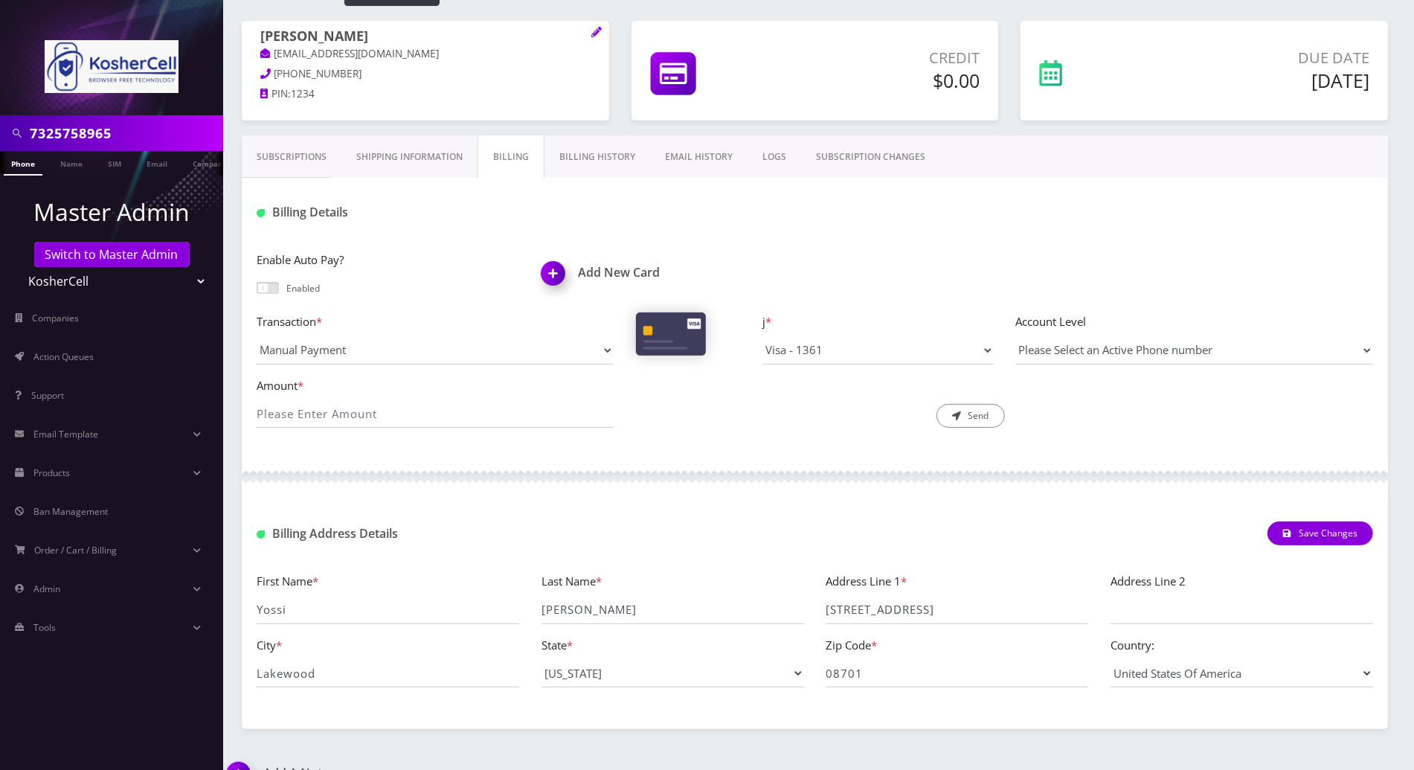
click at [263, 283] on span at bounding box center [268, 288] width 22 height 12
click at [257, 295] on input "checkbox" at bounding box center [257, 295] width 0 height 0
click at [772, 447] on div "Enable Auto Pay? Enabled Add New Card Transaction * Manual Payment Custom Charg…" at bounding box center [815, 345] width 1146 height 219
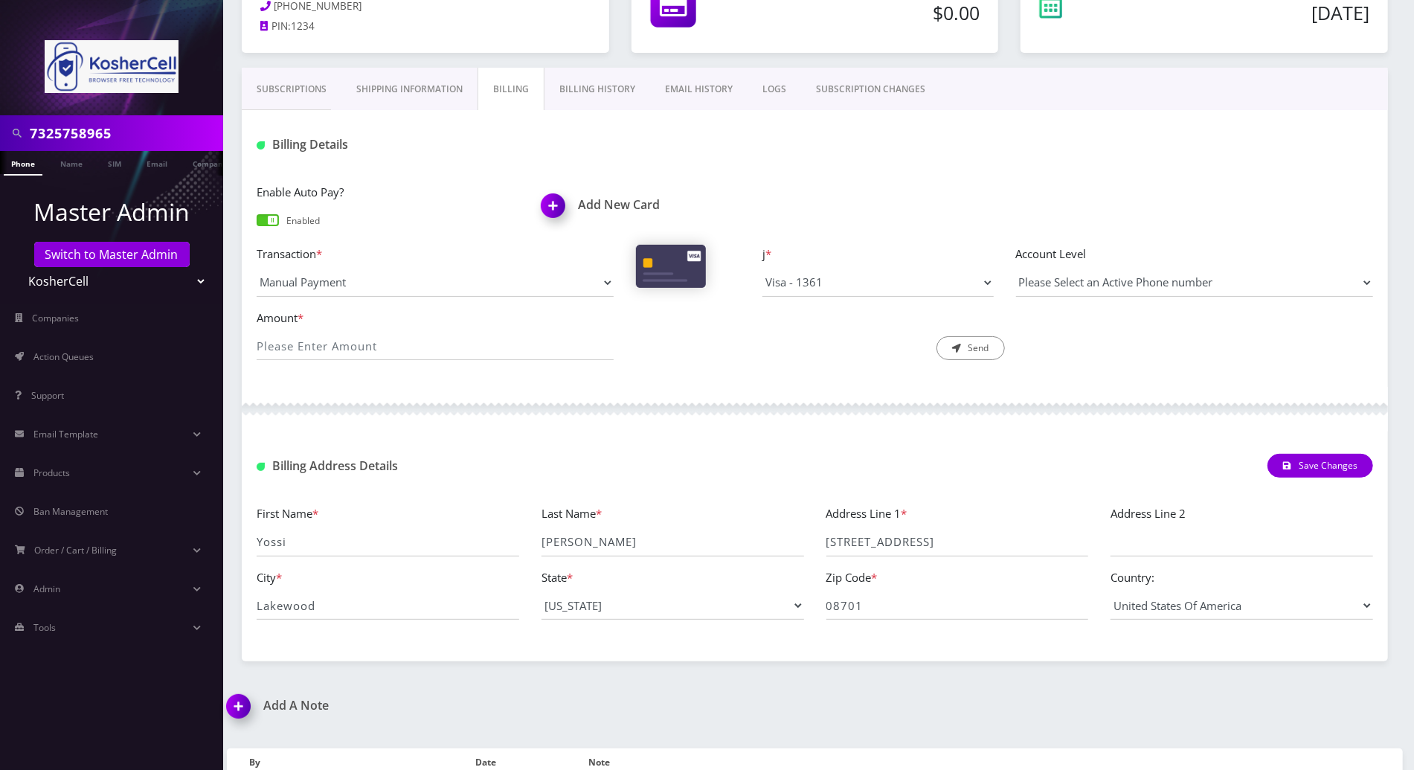
scroll to position [198, 0]
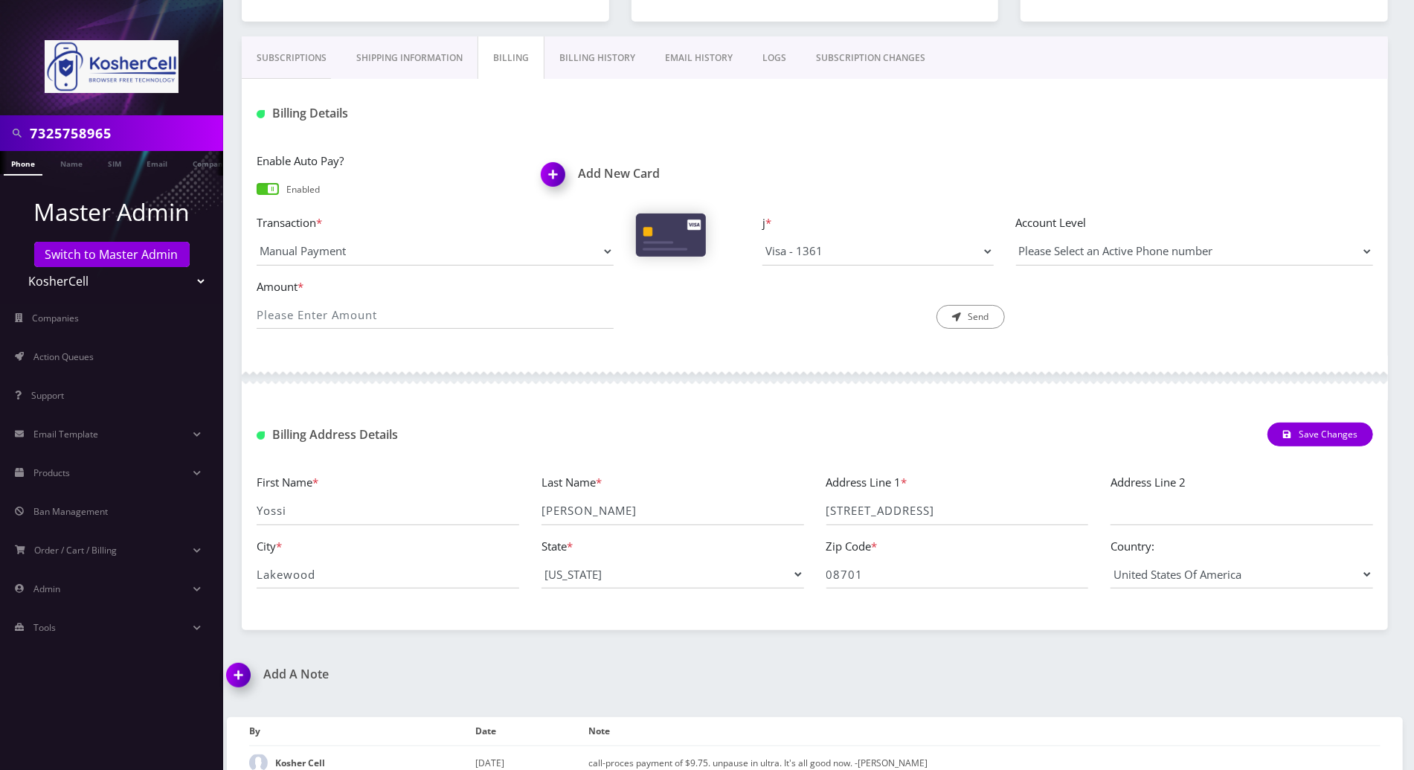
click at [594, 43] on link "Billing History" at bounding box center [597, 57] width 106 height 43
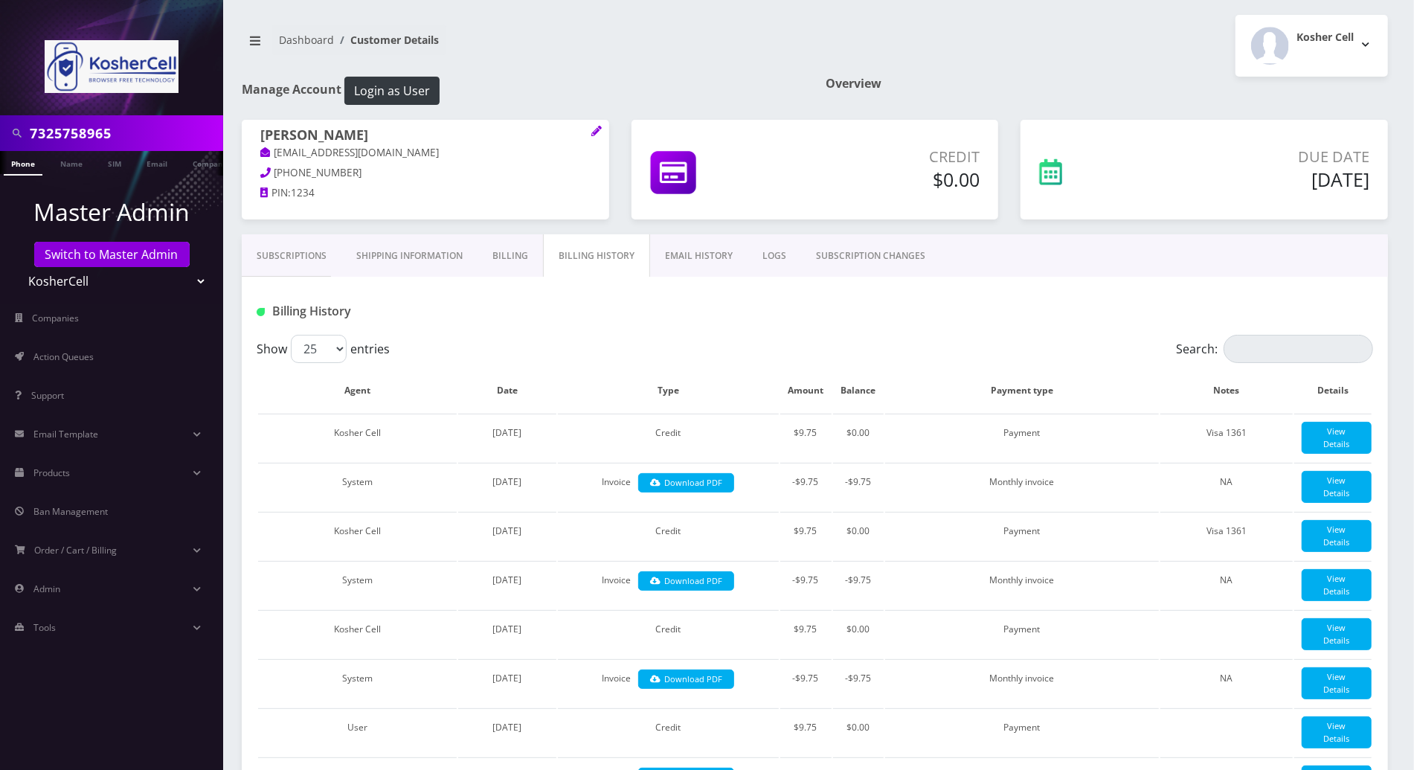
click at [301, 254] on link "Subscriptions" at bounding box center [292, 255] width 100 height 43
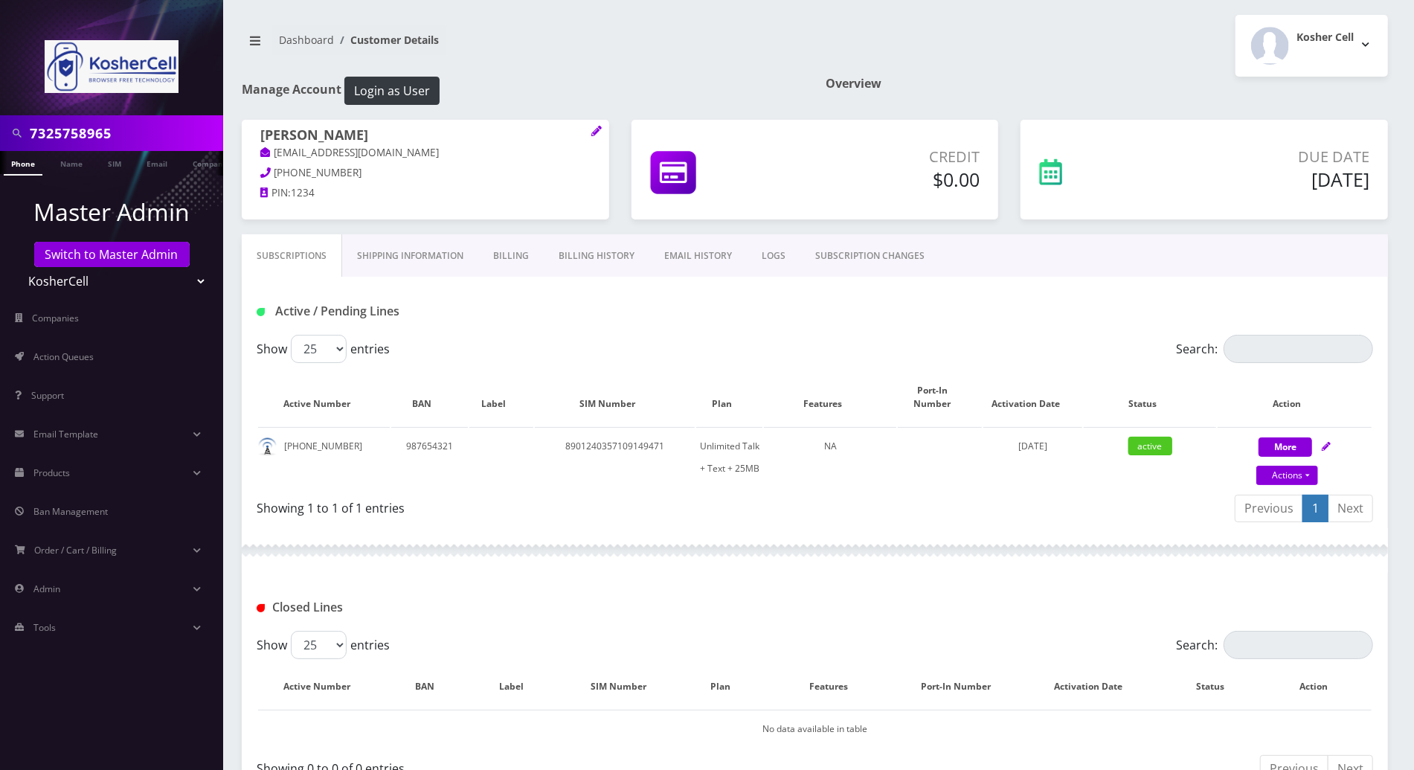
click at [584, 252] on link "Billing History" at bounding box center [597, 255] width 106 height 43
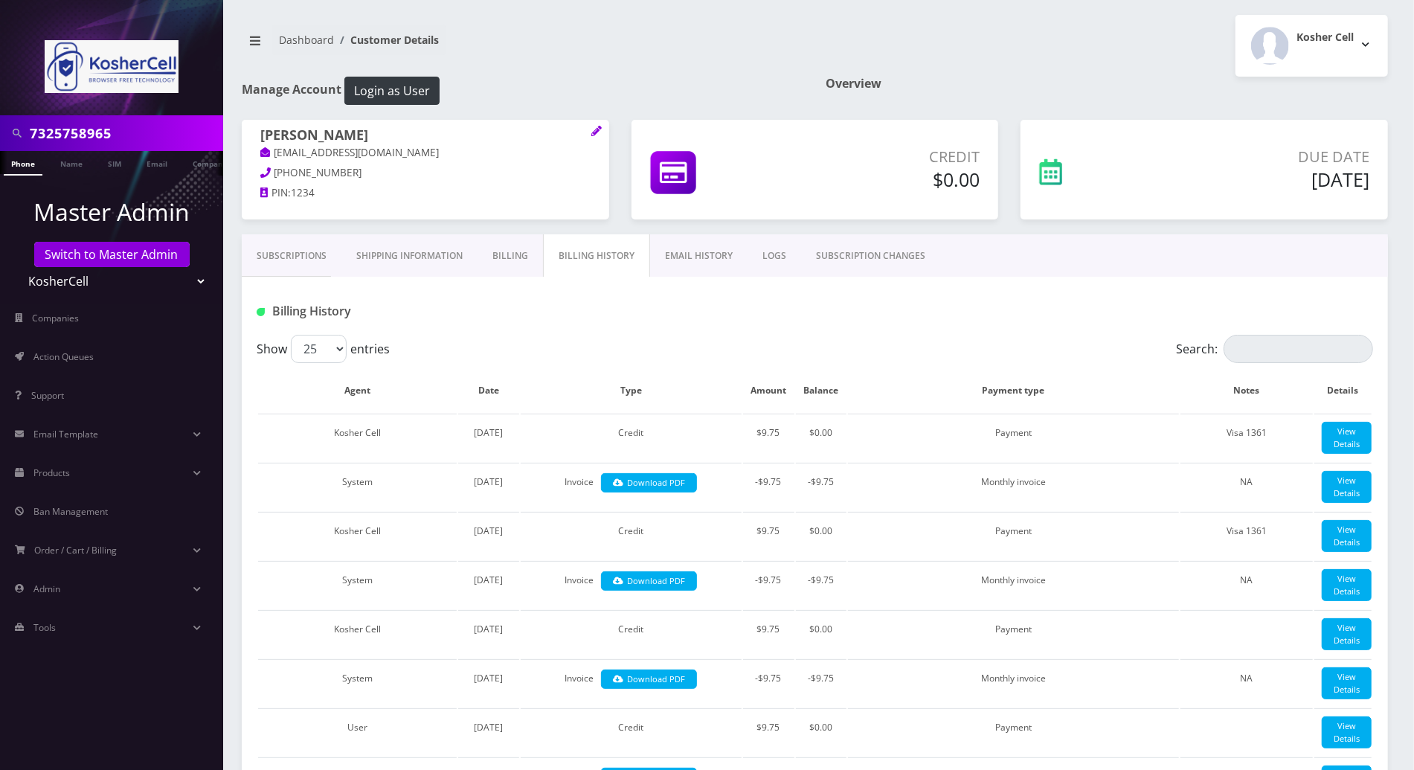
drag, startPoint x: 509, startPoint y: 258, endPoint x: 521, endPoint y: 266, distance: 14.7
click at [509, 257] on link "Billing" at bounding box center [510, 255] width 65 height 43
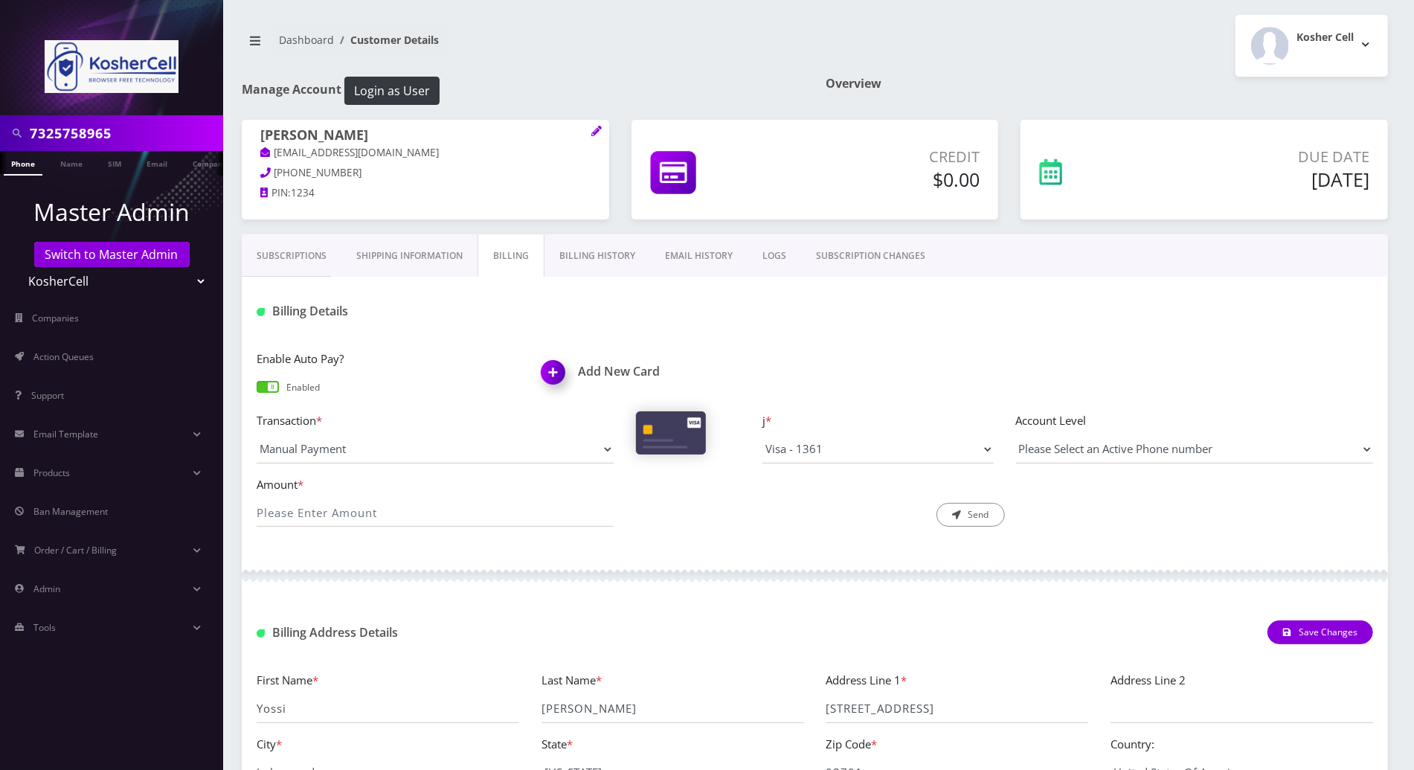
click at [853, 350] on div "Enable Auto Pay? Enabled Add New Card" at bounding box center [814, 381] width 1139 height 62
click at [745, 501] on div "Description * Send" at bounding box center [814, 501] width 379 height 52
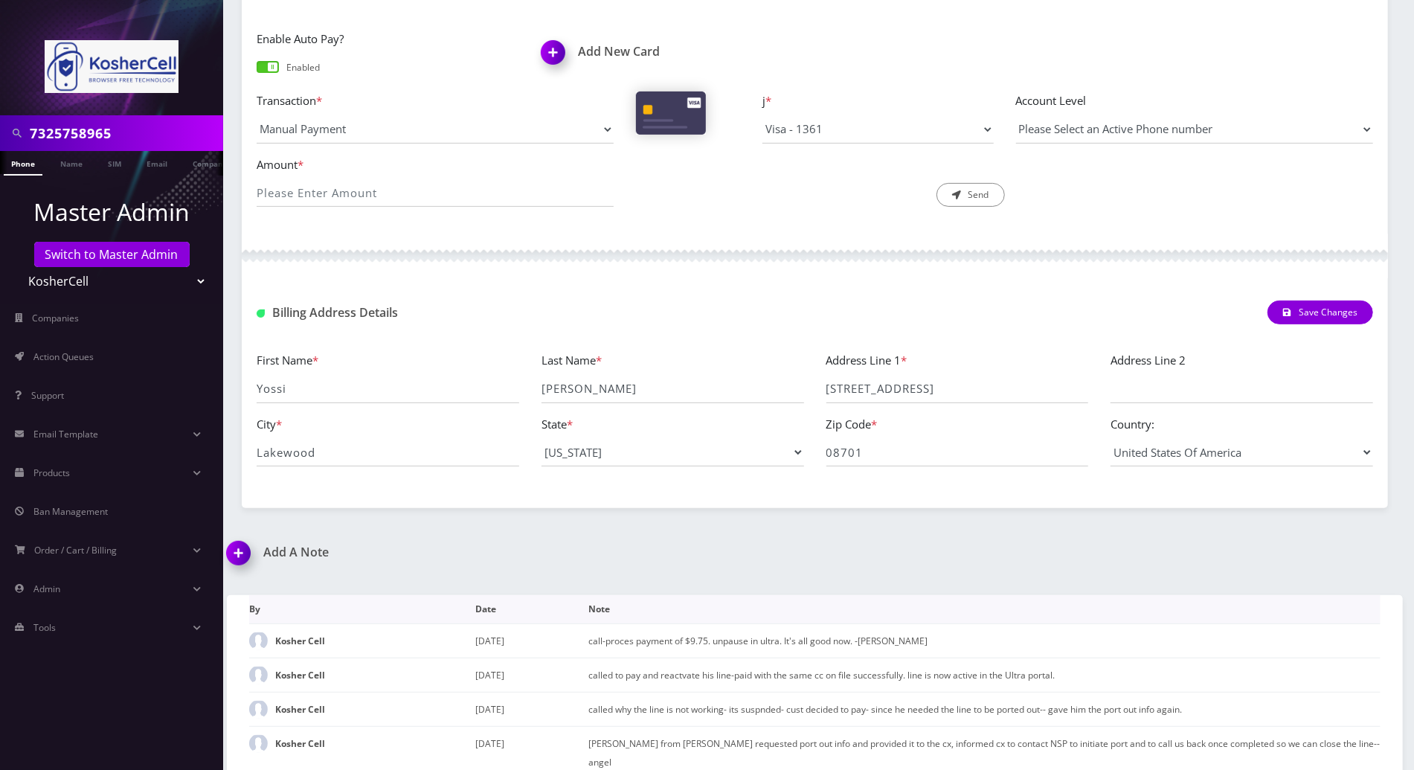
scroll to position [321, 0]
click at [237, 550] on img at bounding box center [241, 557] width 44 height 44
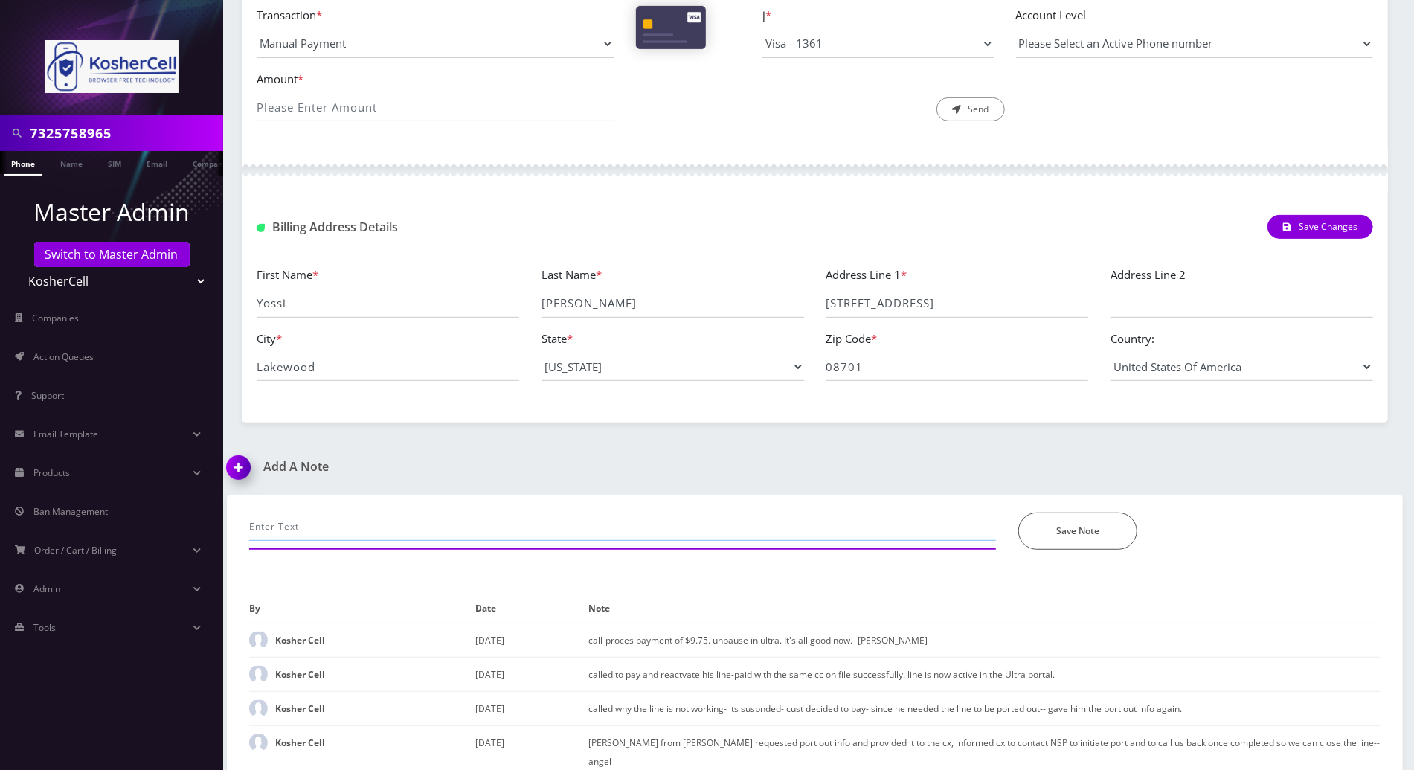
click at [345, 524] on input "text" at bounding box center [622, 526] width 747 height 28
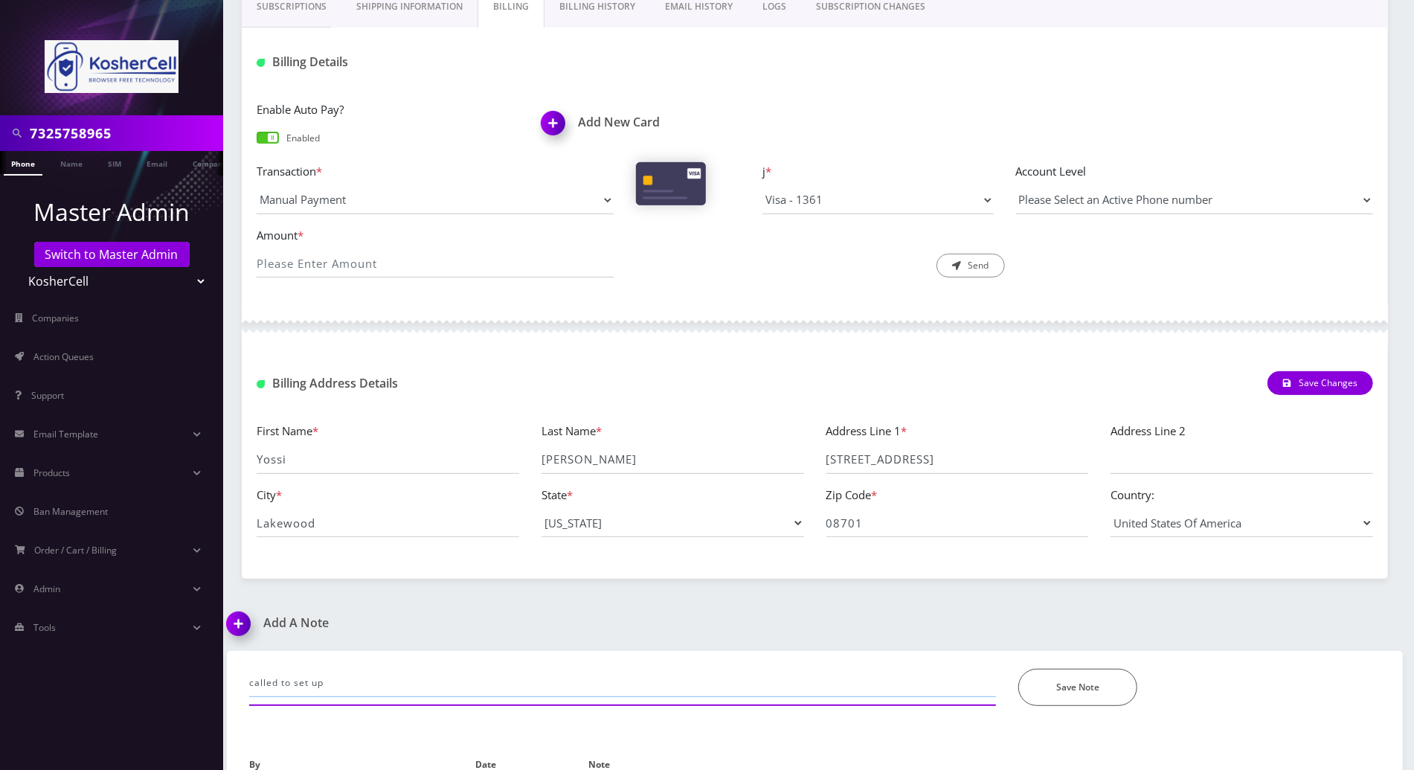
scroll to position [9, 0]
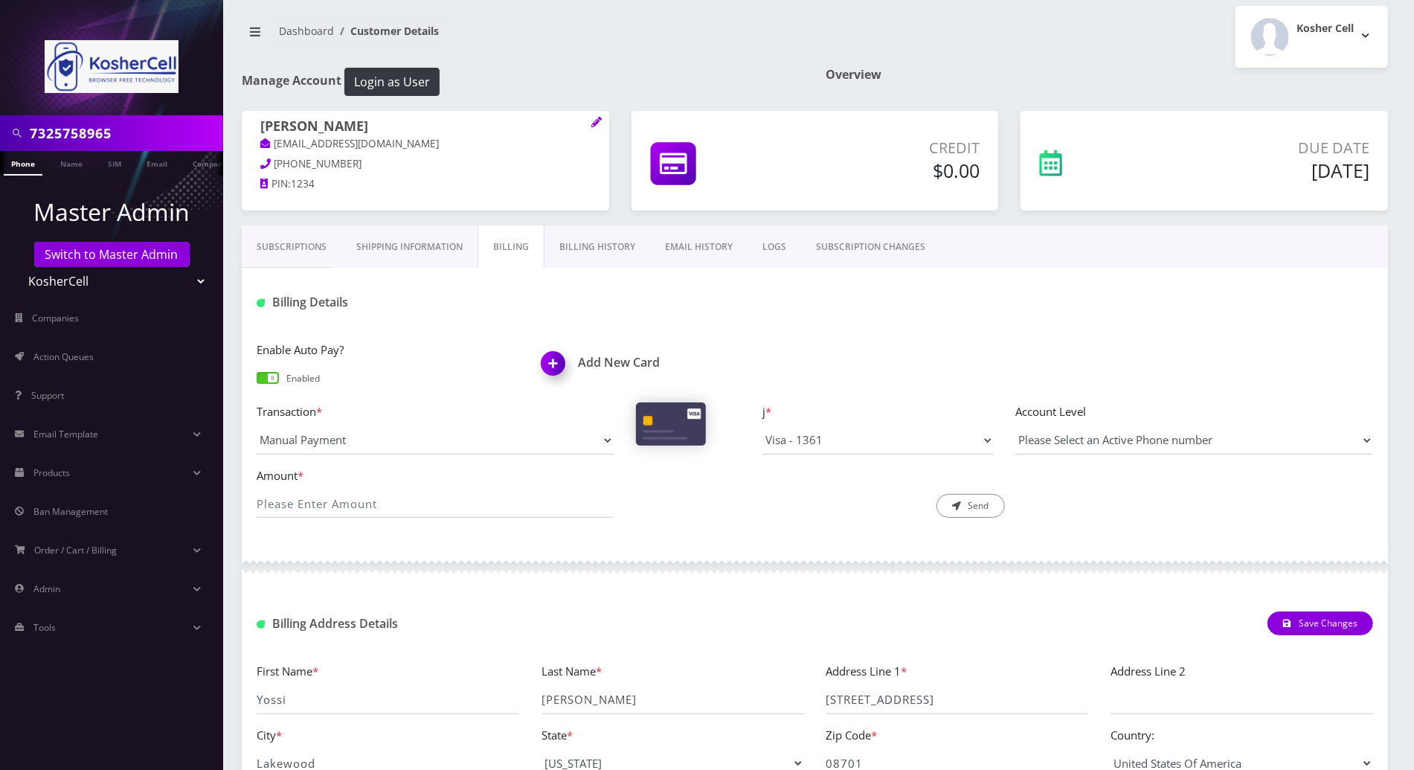
click at [289, 254] on link "Subscriptions" at bounding box center [292, 246] width 100 height 43
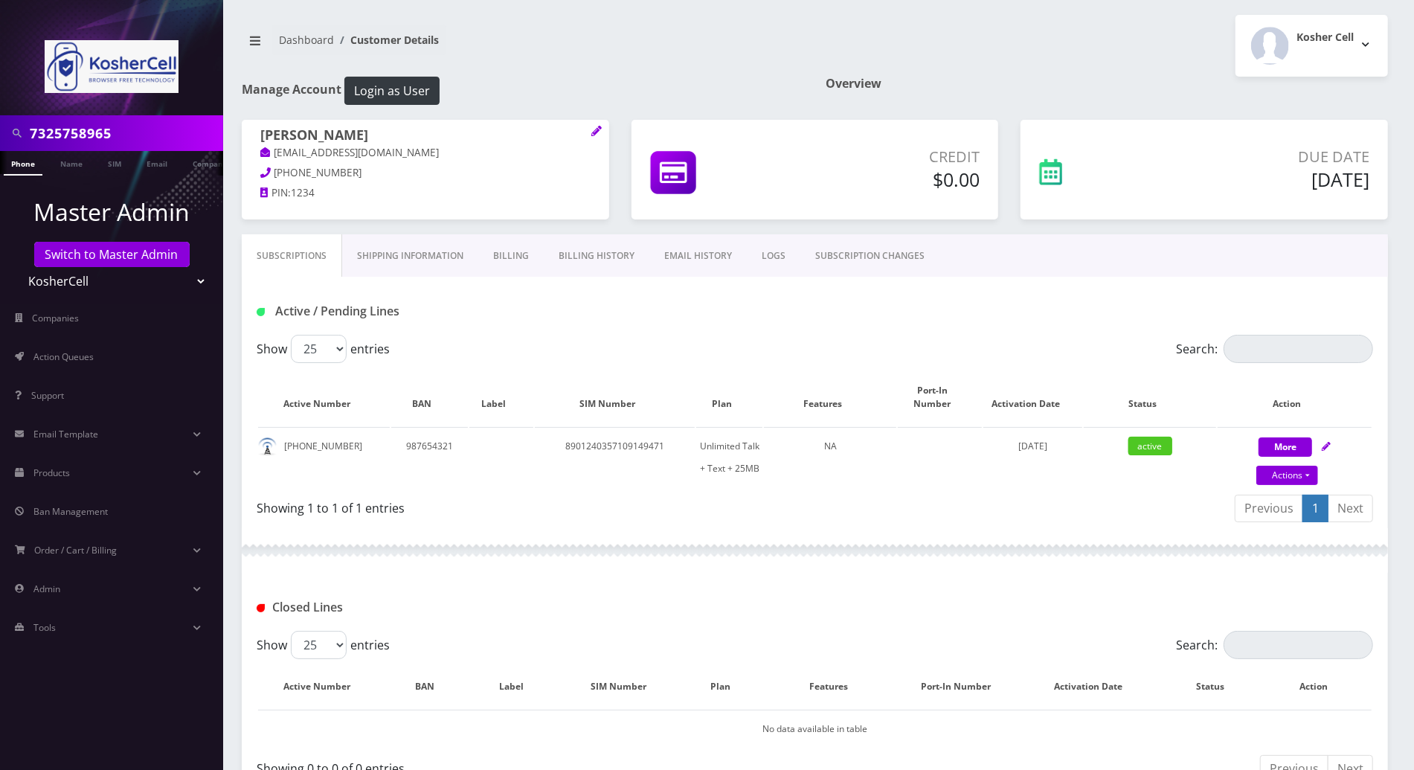
click at [637, 513] on div "Showing 1 to 1 of 1 entries" at bounding box center [536, 510] width 559 height 35
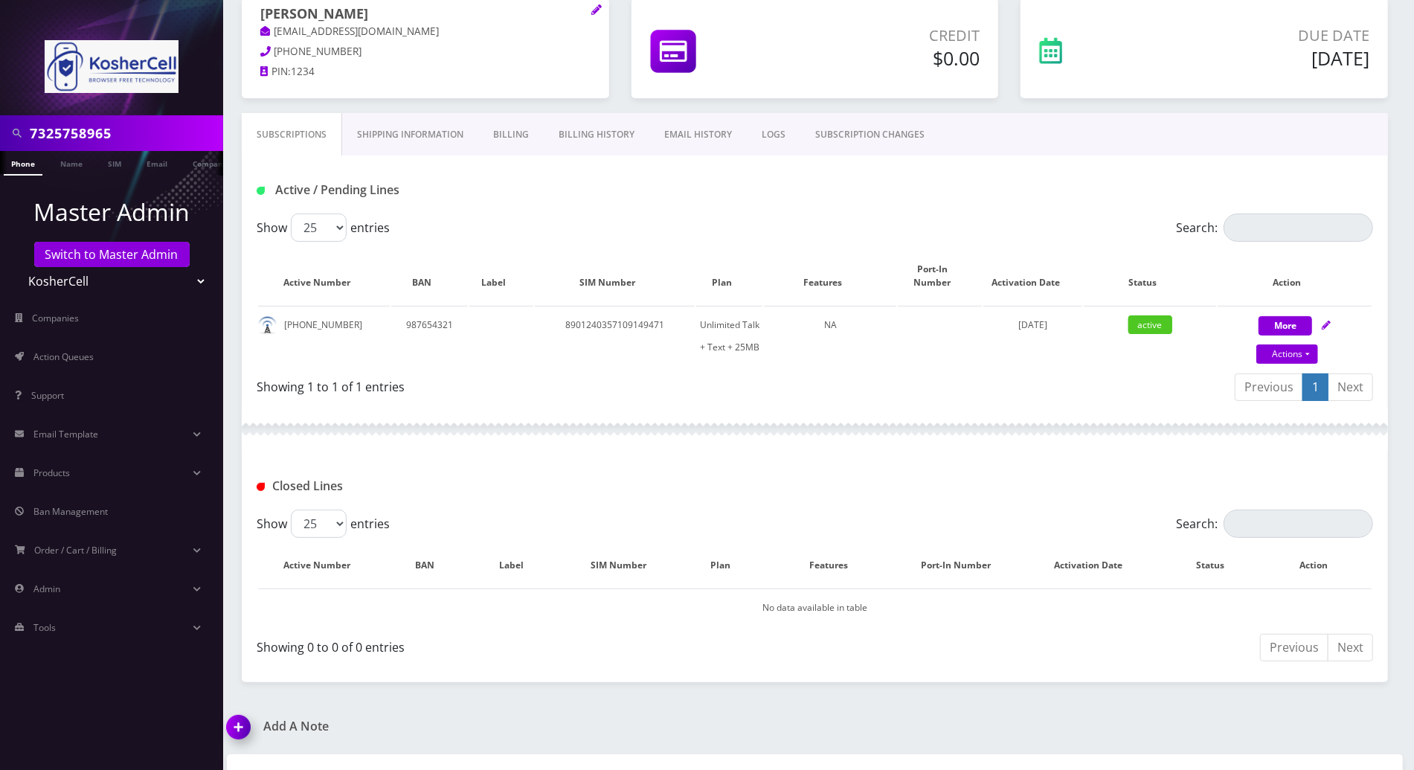
scroll to position [367, 0]
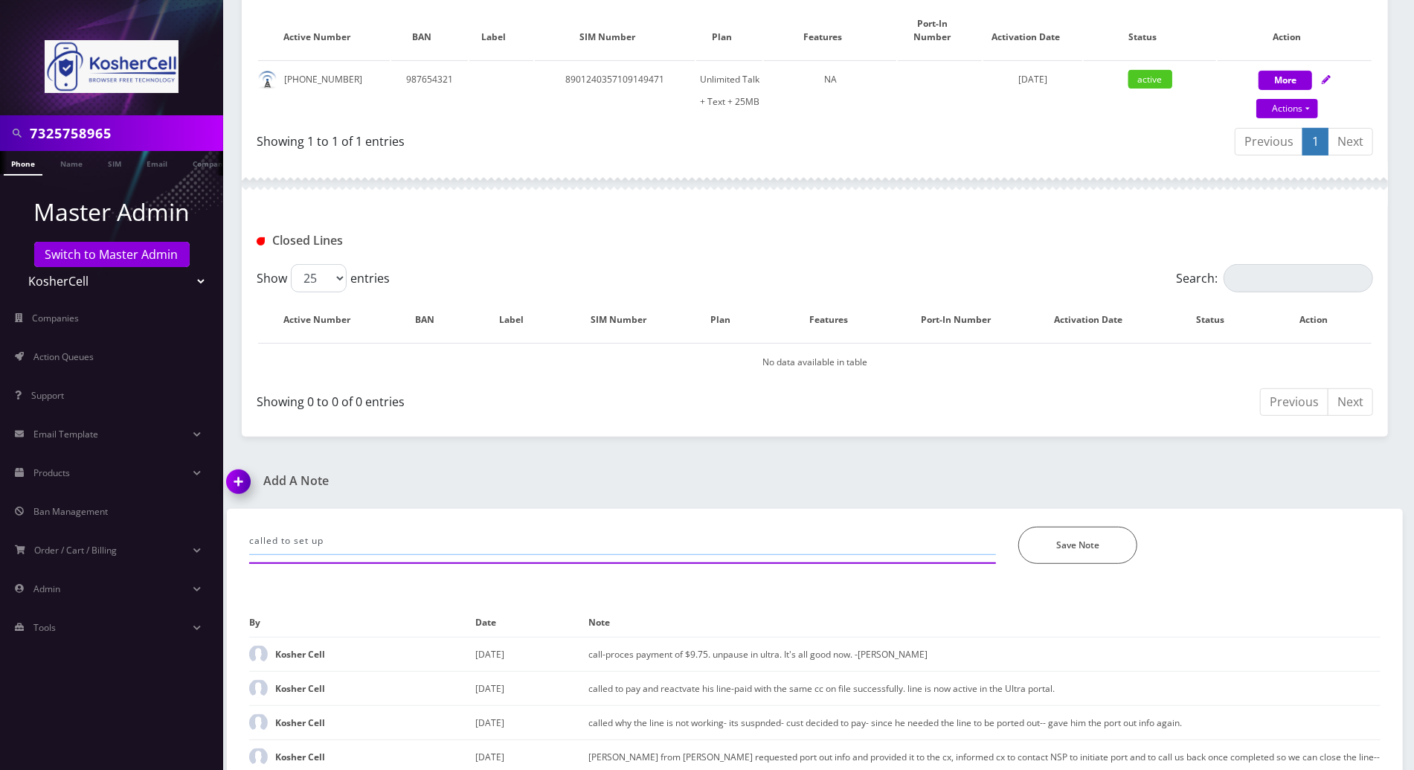
click at [481, 527] on input "called to set up" at bounding box center [622, 541] width 747 height 28
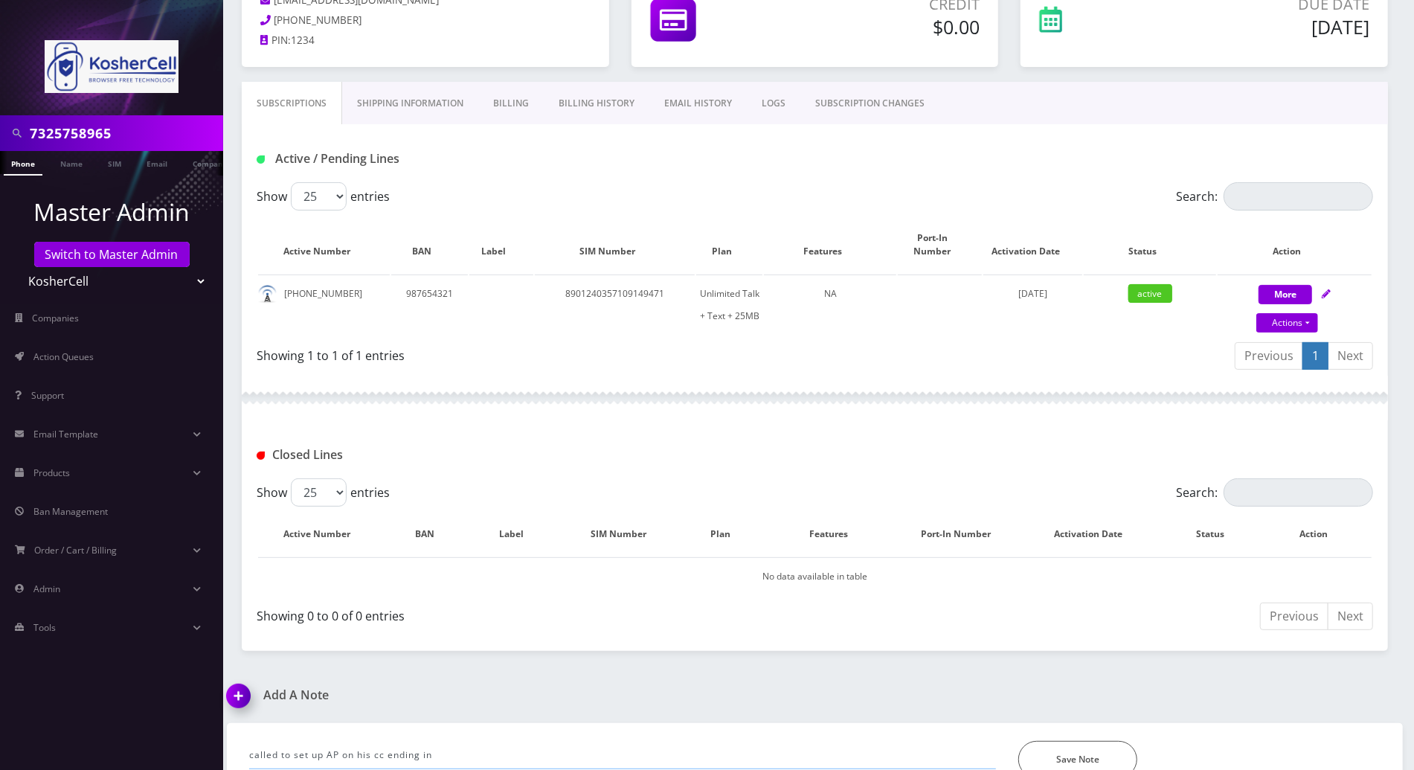
scroll to position [0, 0]
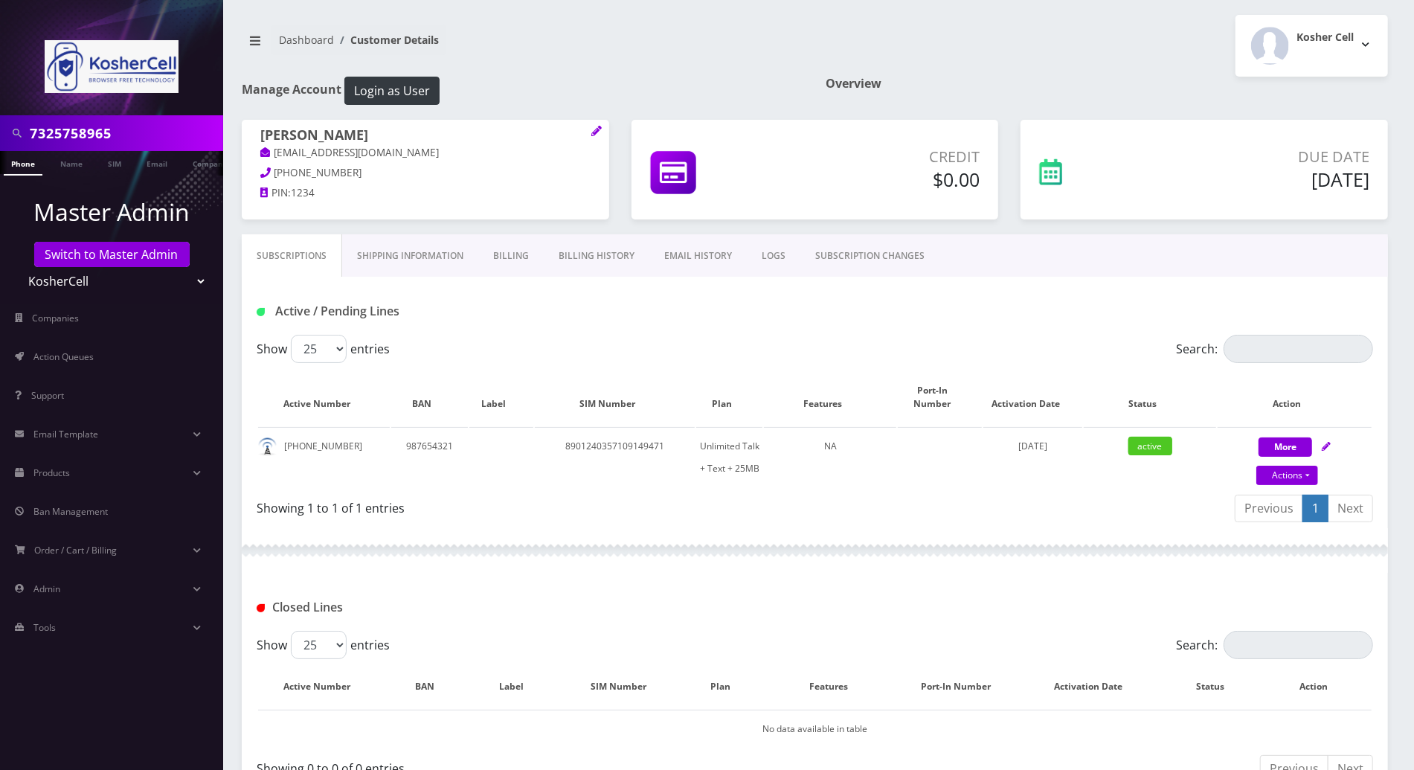
click at [498, 257] on link "Billing" at bounding box center [510, 255] width 65 height 43
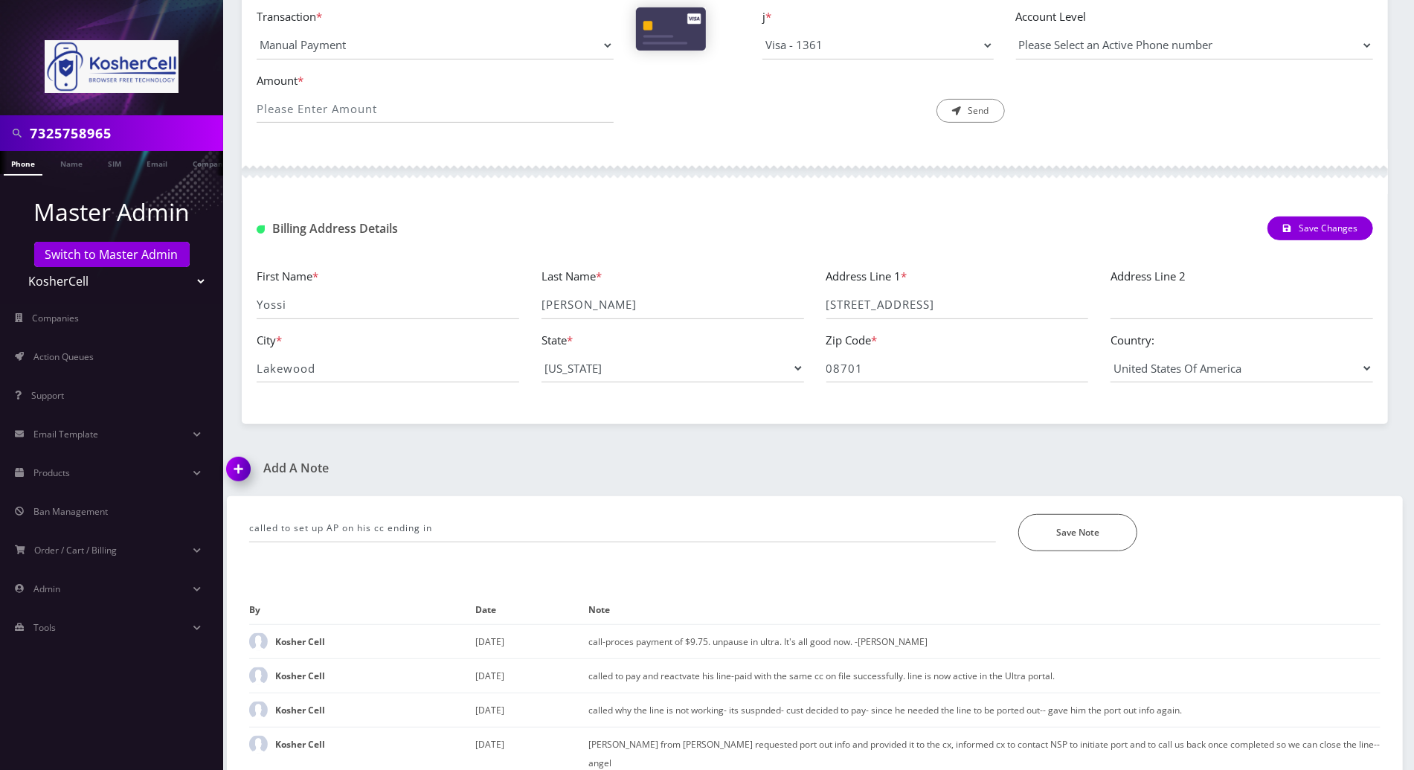
scroll to position [405, 0]
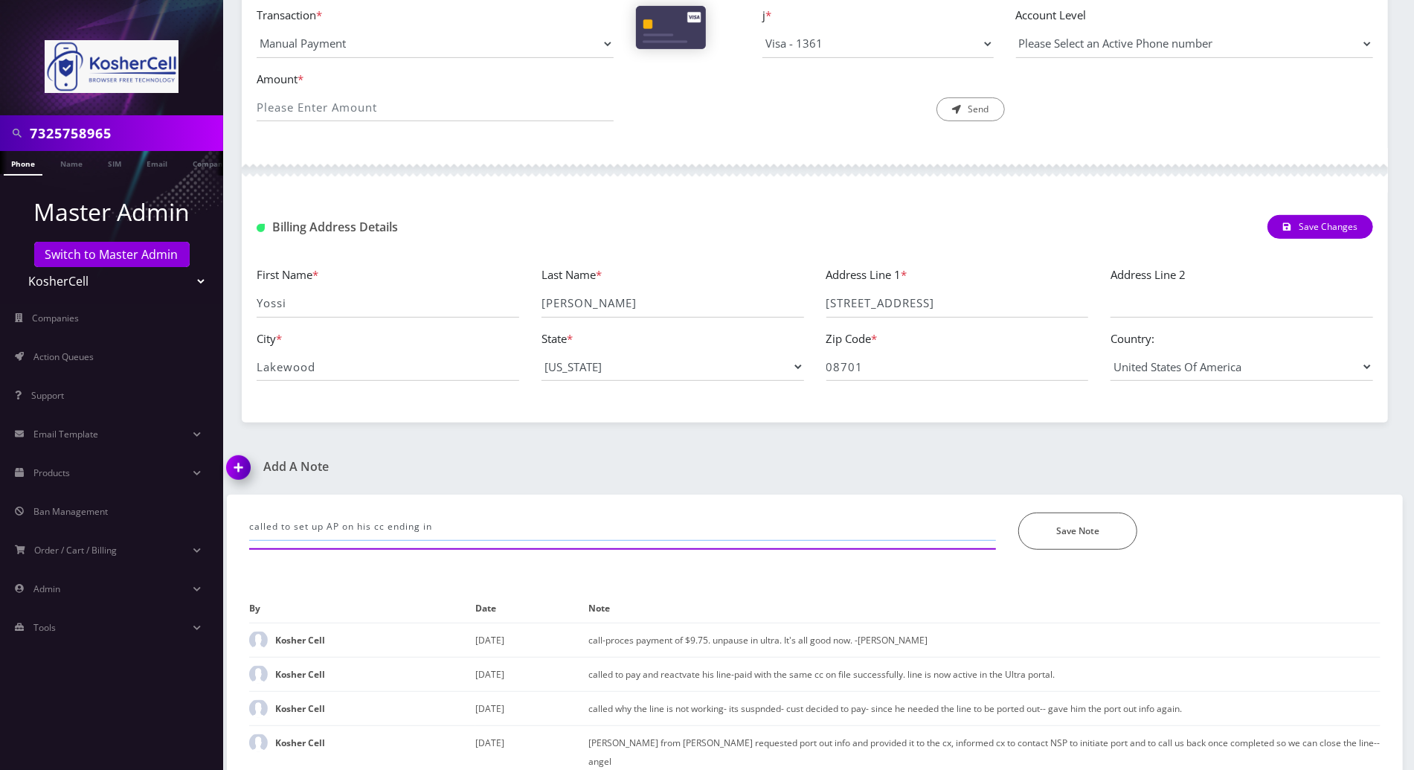
click at [555, 521] on input "called to set up AP on his cc ending in" at bounding box center [622, 526] width 747 height 28
type input "called to set up AP on his cc ending in ***1361"
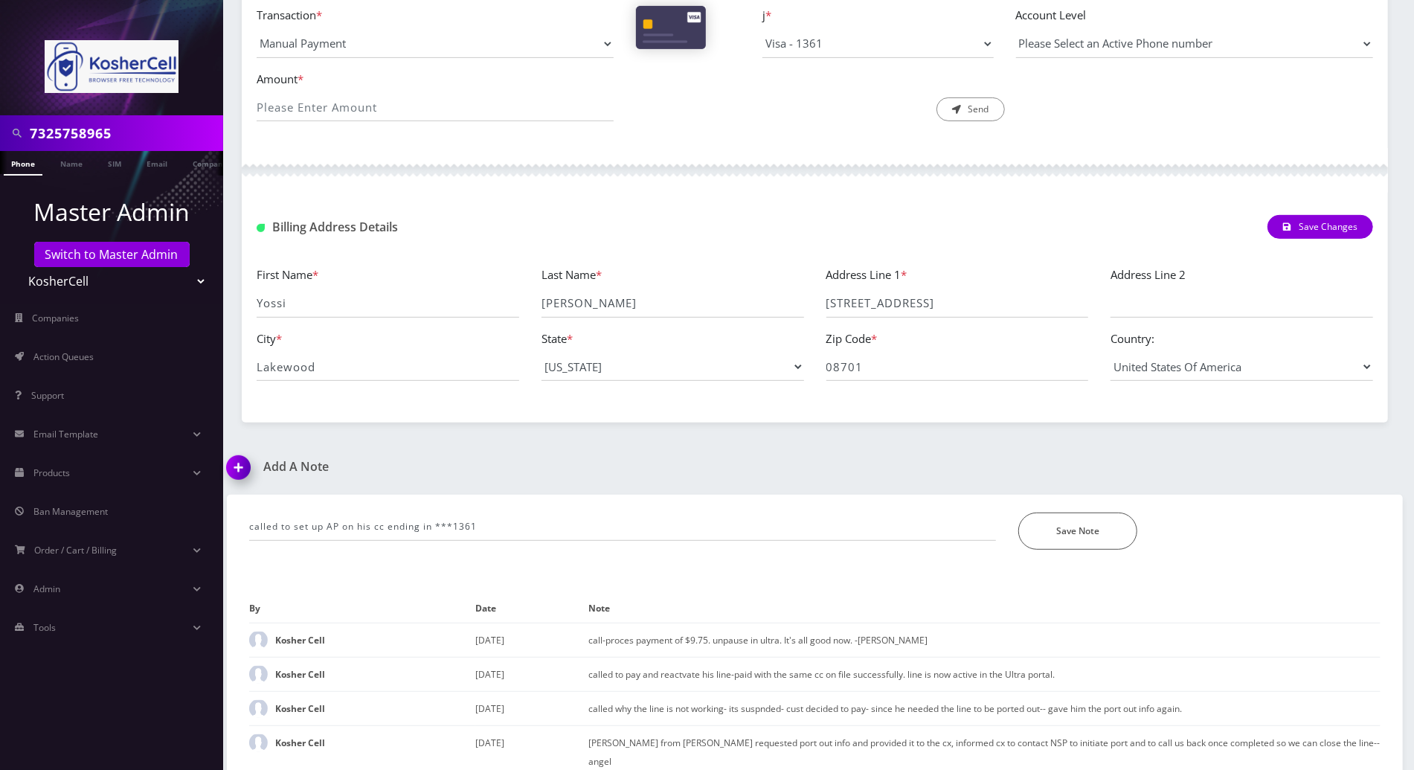
click at [1012, 517] on div "Save Note" at bounding box center [1199, 530] width 385 height 37
click at [1034, 544] on button "Save Note" at bounding box center [1077, 530] width 119 height 37
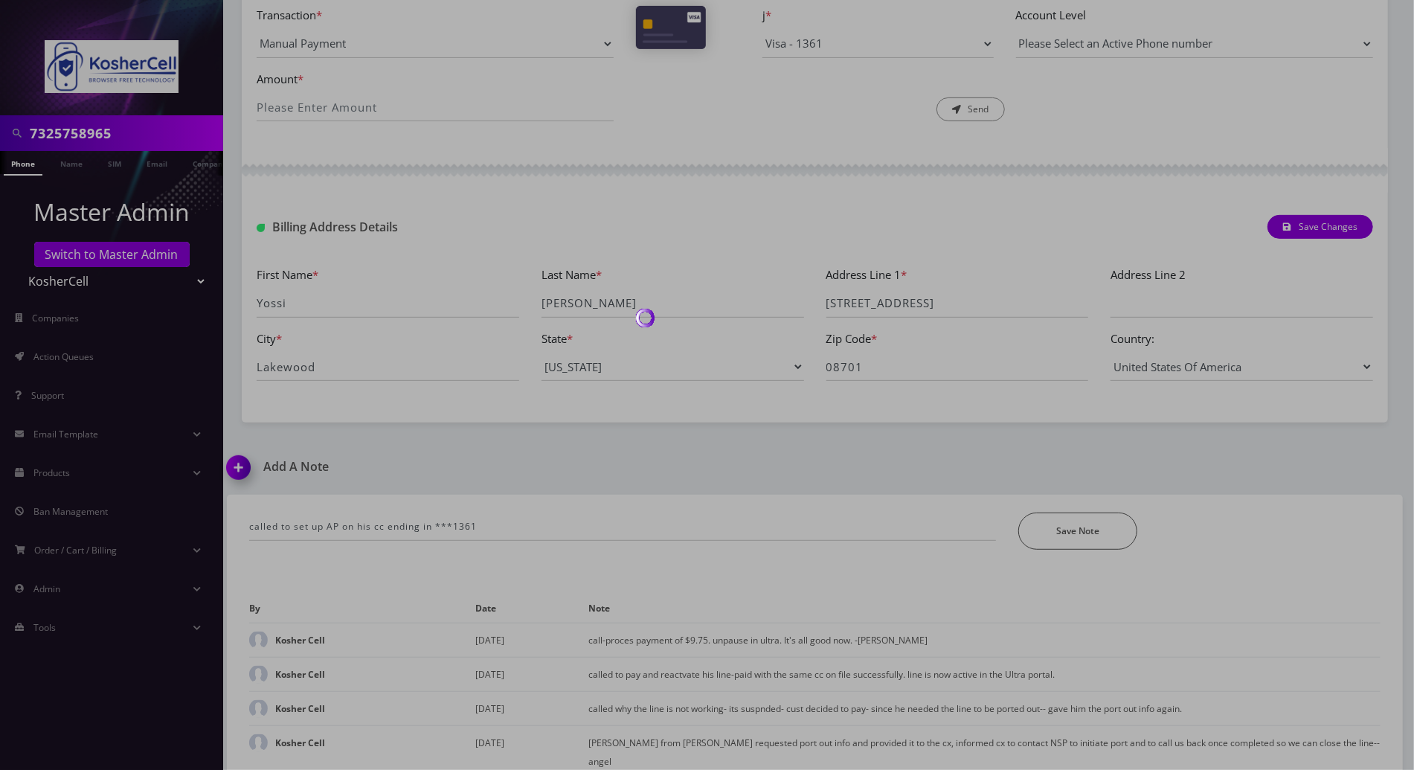
scroll to position [355, 0]
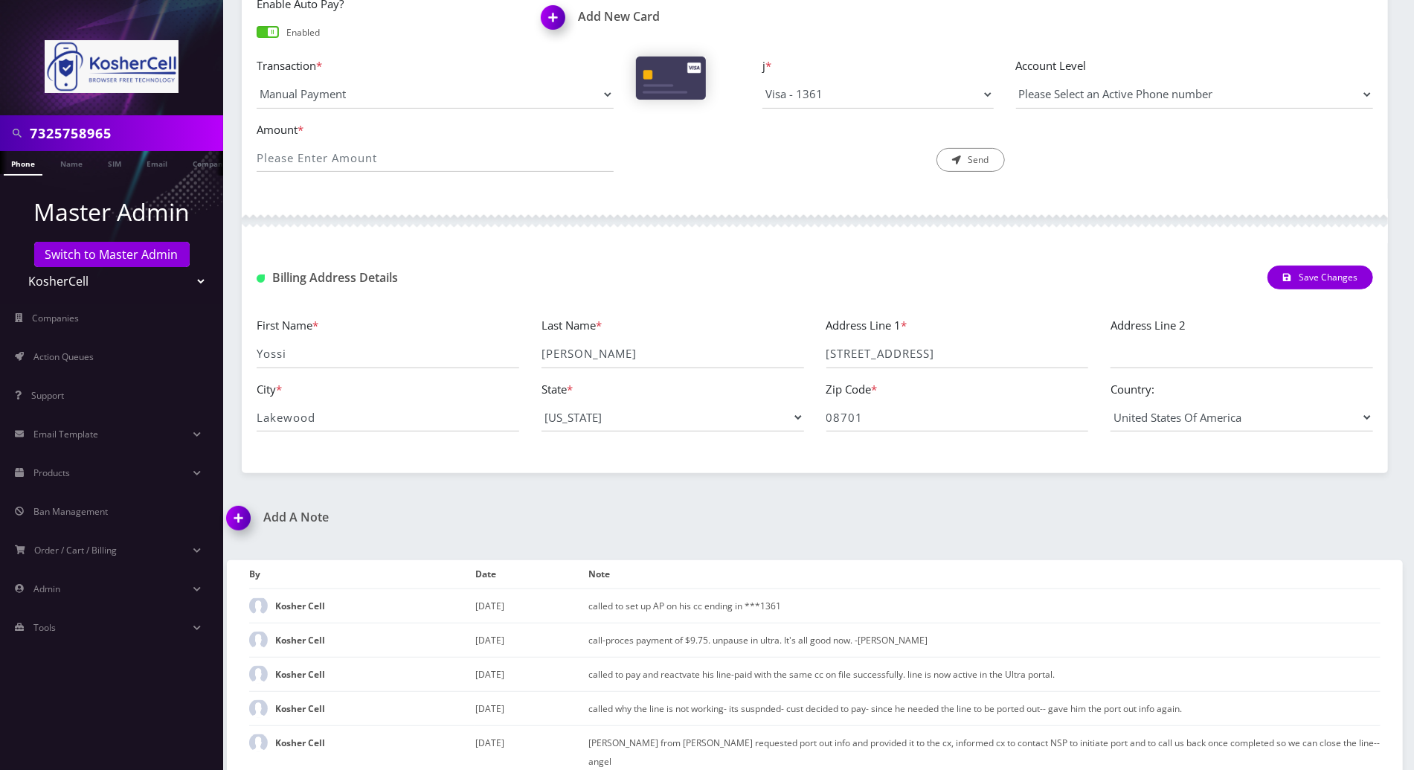
click at [1375, 515] on div "Add A Note called to set up AP on his cc ending in ***1361 *Please Enter Note S…" at bounding box center [815, 650] width 1198 height 280
click at [120, 257] on link "Switch to Master Admin" at bounding box center [111, 254] width 155 height 25
